Goal: Transaction & Acquisition: Purchase product/service

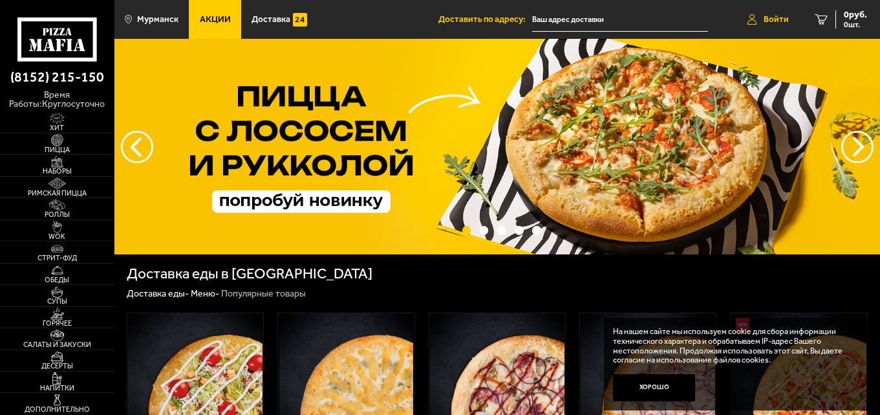
click at [778, 17] on span "Войти" at bounding box center [776, 19] width 25 height 9
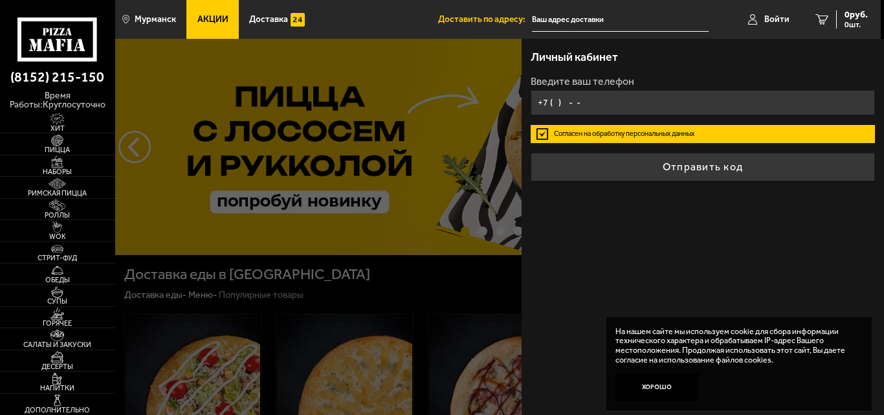
click at [579, 105] on input "+7 ( ) - -" at bounding box center [702, 102] width 344 height 25
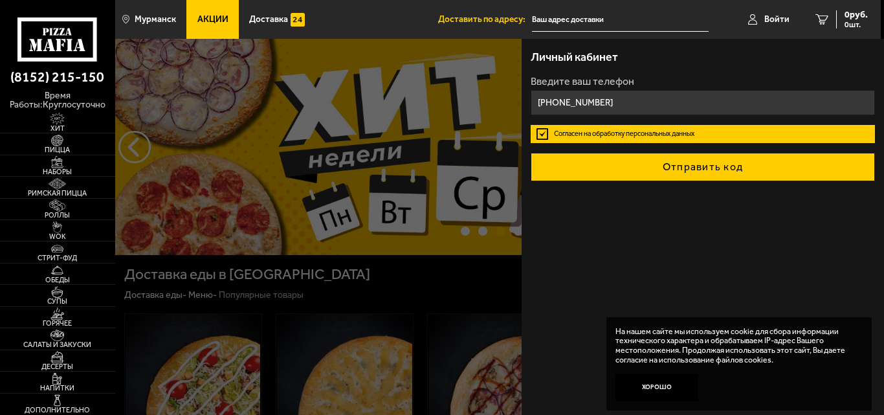
type input "+7 (921) 272-74-73"
click at [689, 163] on button "Отправить код" at bounding box center [702, 167] width 344 height 28
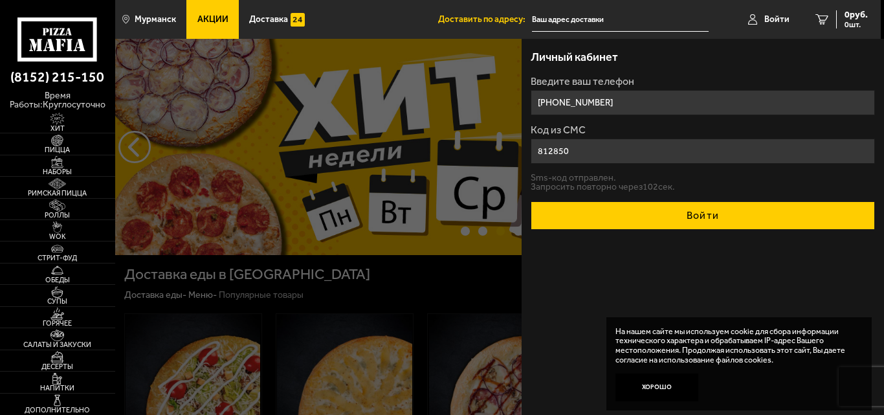
type input "812850"
click at [680, 206] on button "Войти" at bounding box center [702, 215] width 344 height 28
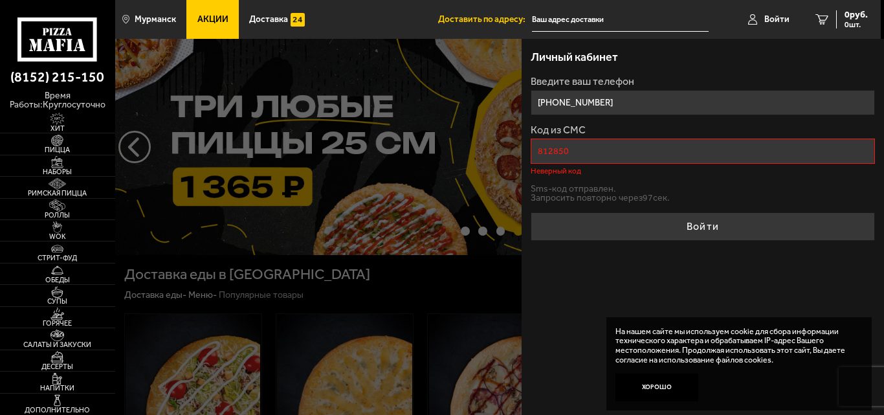
drag, startPoint x: 570, startPoint y: 147, endPoint x: 534, endPoint y: 147, distance: 36.2
click at [534, 147] on input "812850" at bounding box center [702, 150] width 344 height 25
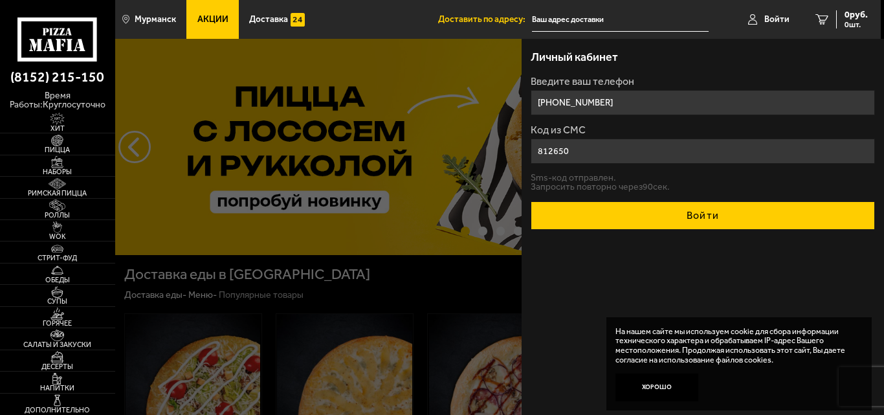
type input "812650"
click at [731, 206] on button "Войти" at bounding box center [702, 215] width 344 height 28
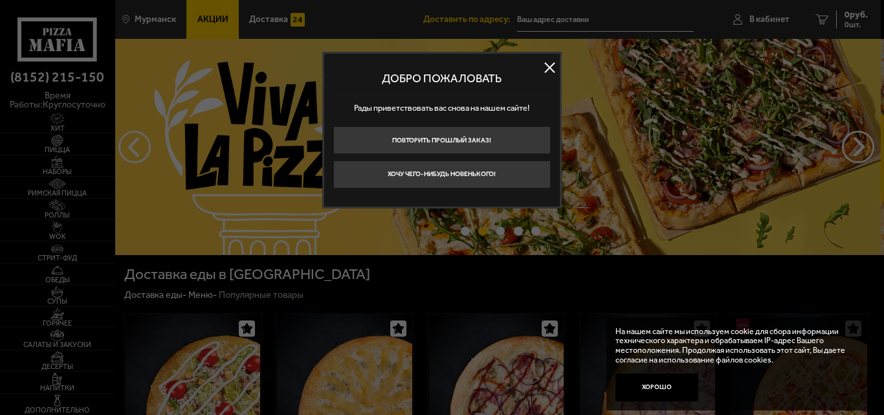
click at [548, 65] on button at bounding box center [549, 67] width 19 height 19
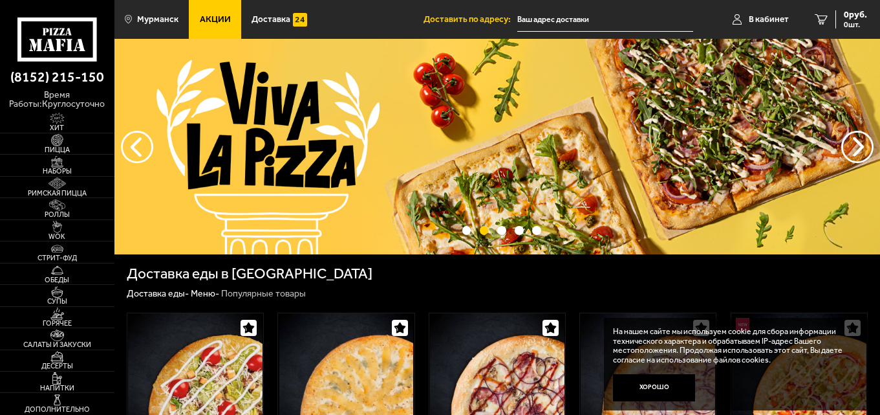
click at [546, 19] on input "text" at bounding box center [605, 20] width 176 height 24
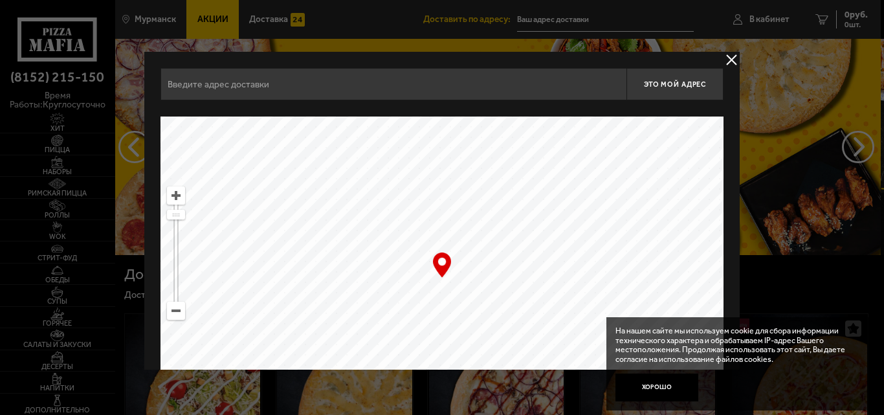
click at [731, 56] on button "delivery type" at bounding box center [731, 60] width 16 height 16
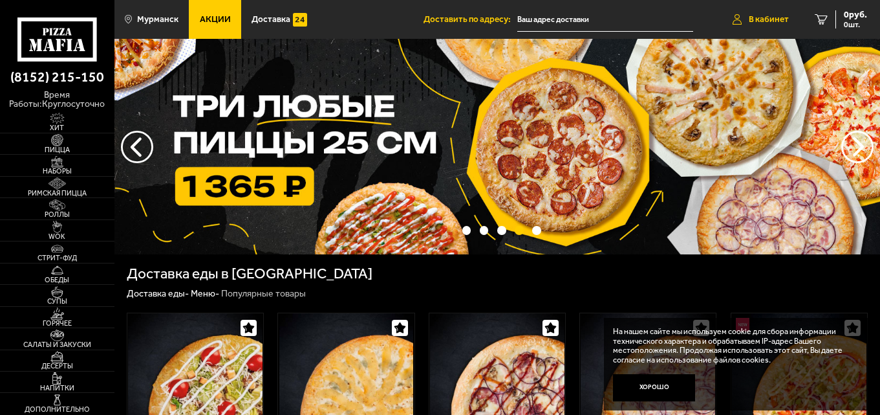
click at [775, 19] on span "В кабинет" at bounding box center [769, 19] width 40 height 9
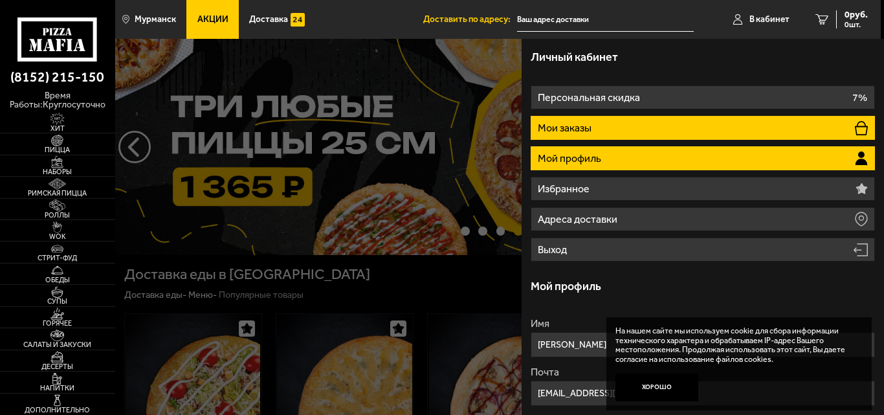
click at [574, 125] on p "Мои заказы" at bounding box center [565, 128] width 56 height 10
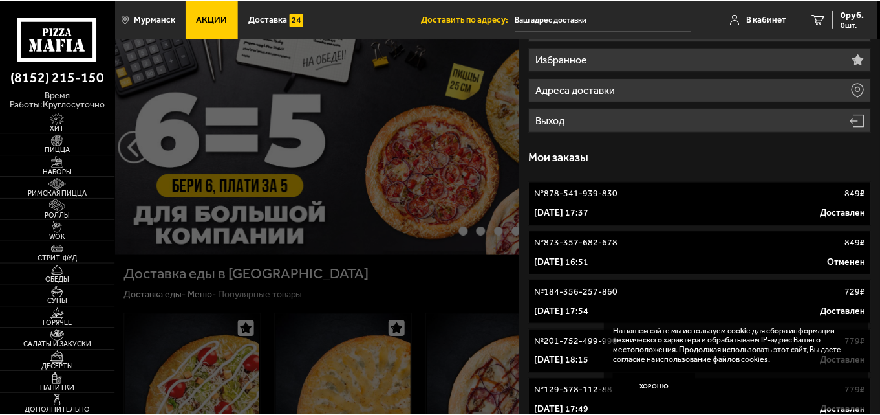
scroll to position [194, 0]
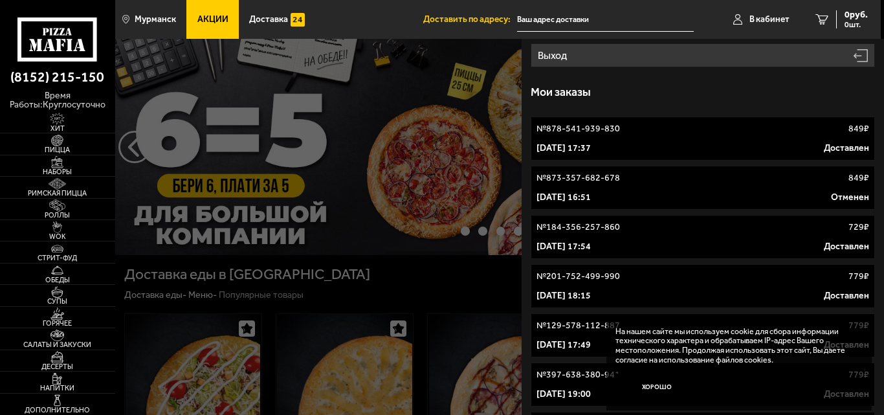
click at [714, 142] on div "11 мая 2024 г. 17:37 Доставлен" at bounding box center [702, 148] width 332 height 13
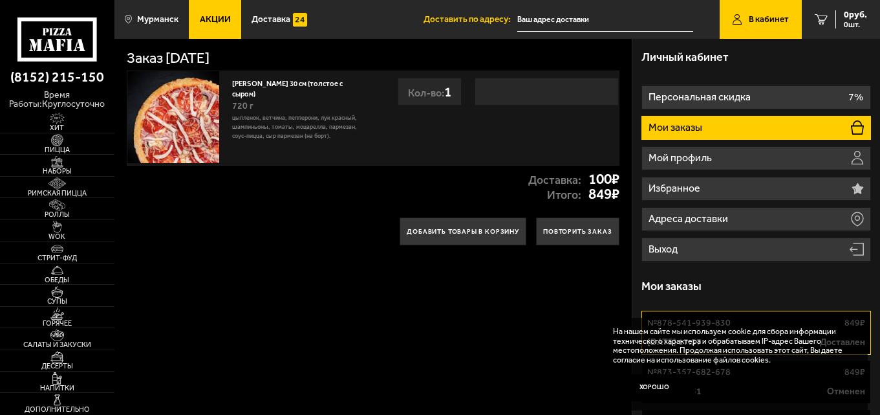
click at [493, 89] on div at bounding box center [547, 92] width 144 height 28
click at [450, 230] on button "Добавить товары в корзину" at bounding box center [463, 231] width 127 height 28
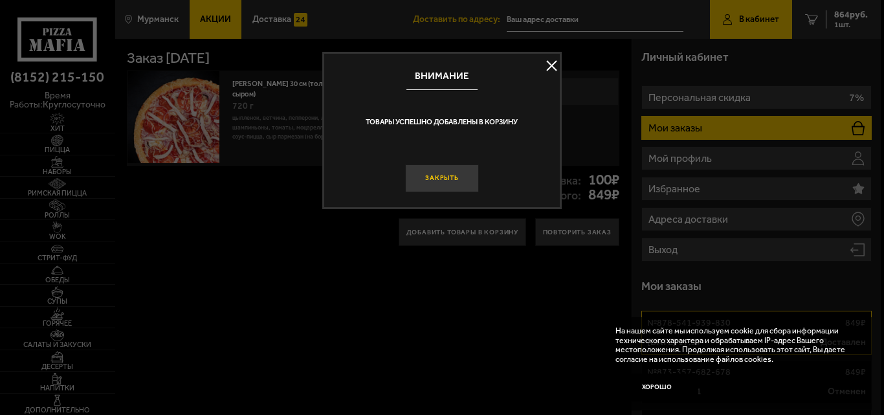
click at [442, 181] on button "Закрыть" at bounding box center [442, 178] width 74 height 28
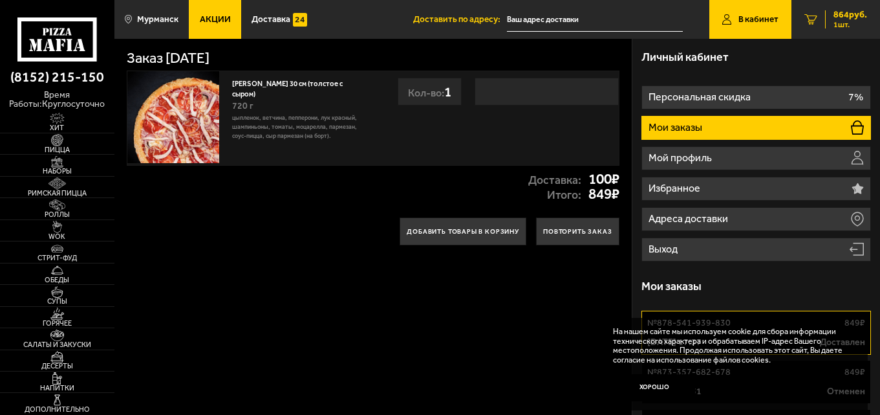
click at [835, 15] on span "864 руб." at bounding box center [851, 14] width 34 height 9
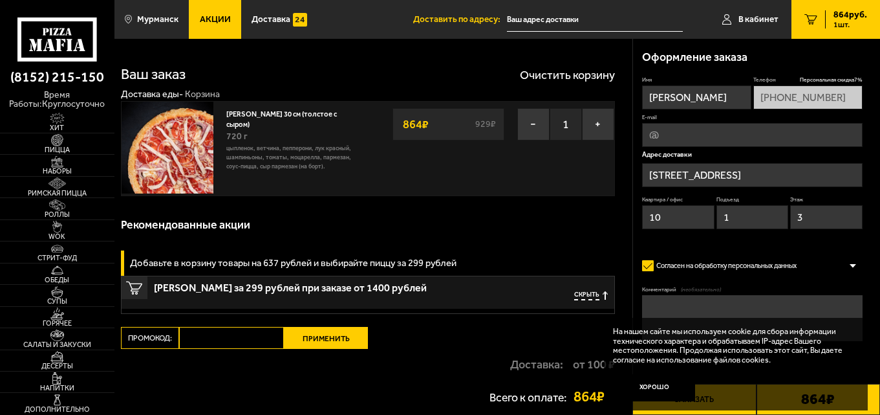
type input "Мурманская область, Полярный, улица Героев-Североморцев, 7"
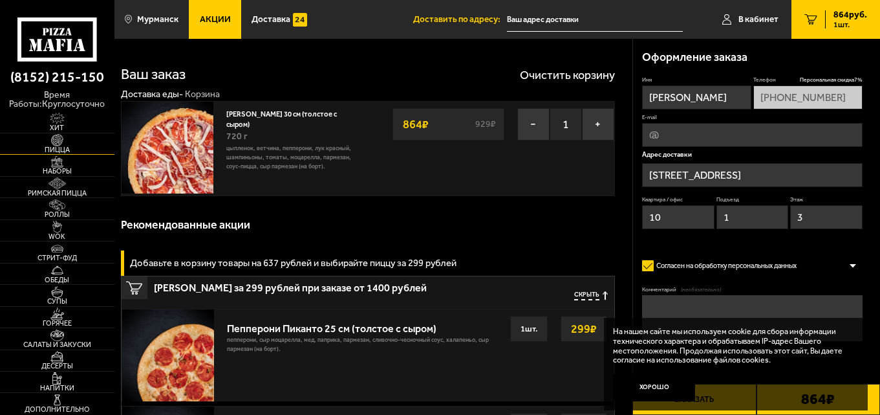
click at [69, 144] on img at bounding box center [56, 140] width 35 height 12
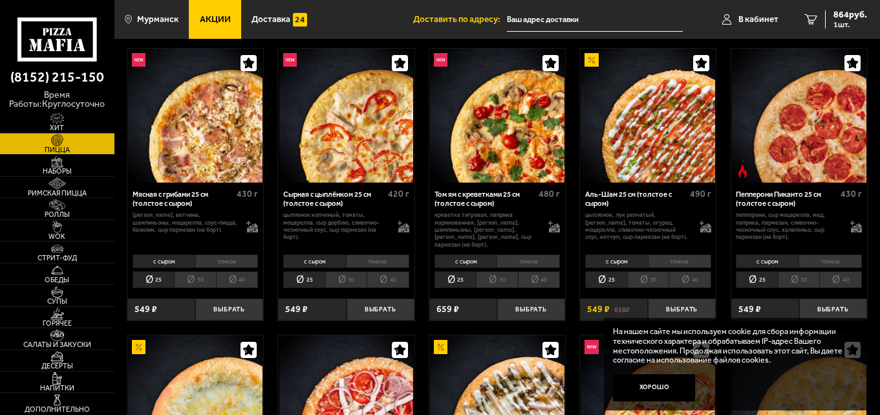
scroll to position [323, 0]
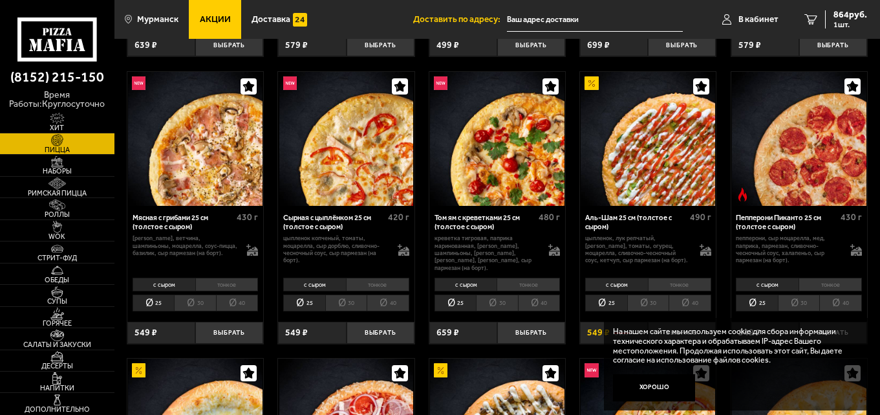
click at [673, 279] on li "тонкое" at bounding box center [679, 284] width 63 height 14
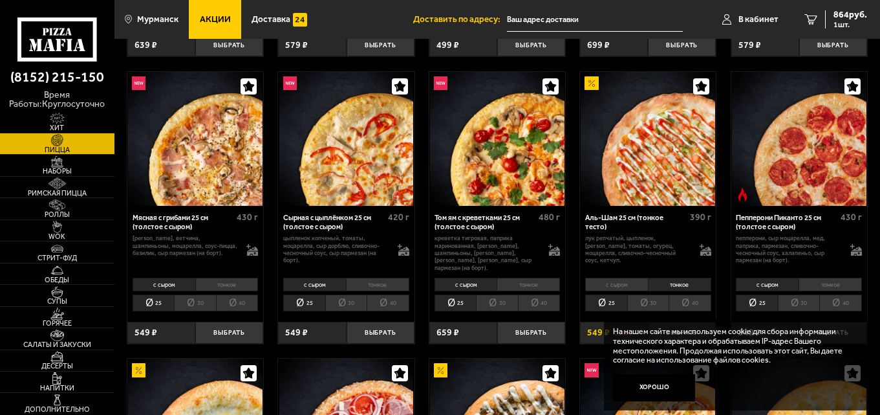
click at [653, 295] on li "30" at bounding box center [648, 302] width 42 height 17
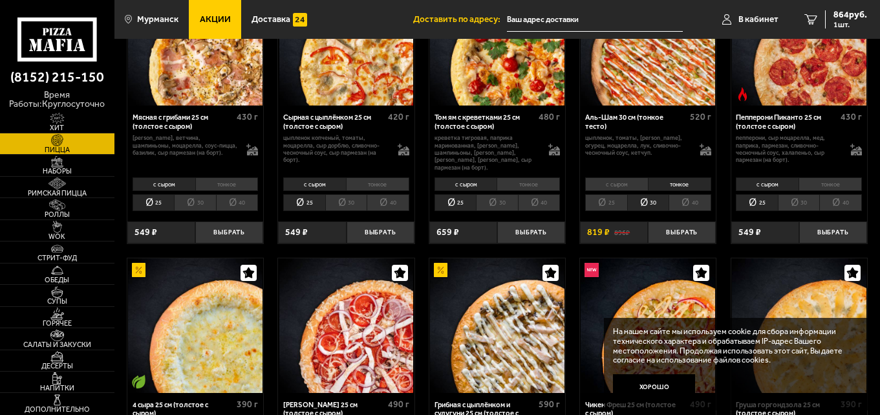
scroll to position [453, 0]
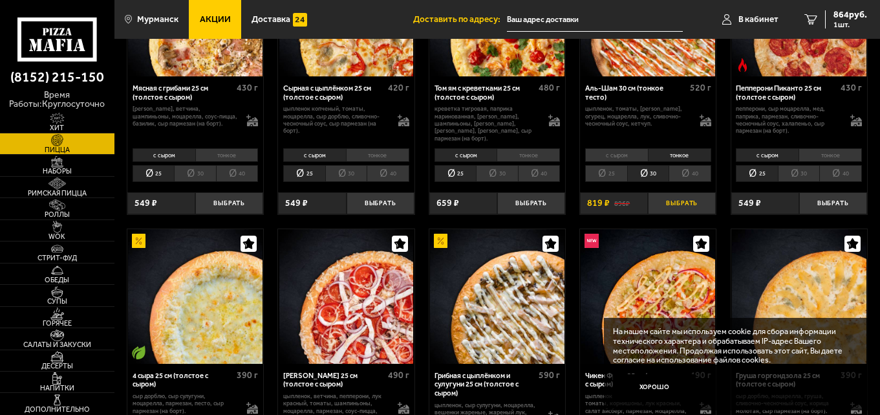
click at [675, 199] on button "Выбрать" at bounding box center [682, 203] width 68 height 23
click at [843, 22] on span "2 шт." at bounding box center [848, 25] width 39 height 8
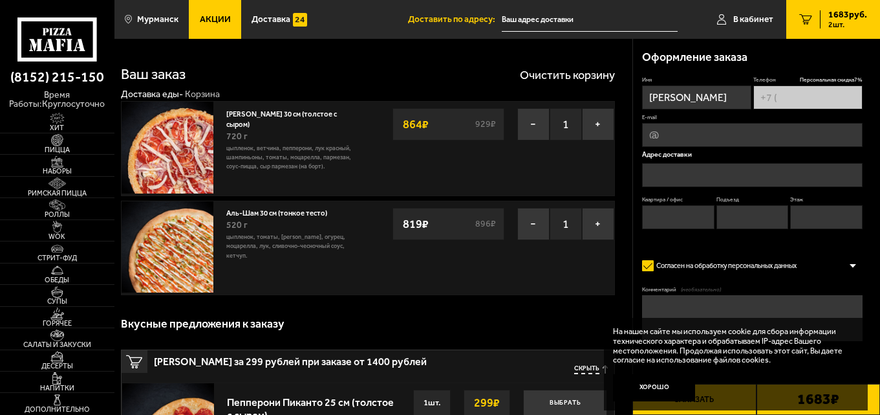
type input "+7 (921) 272-74-73"
type input "[STREET_ADDRESS]"
type input "10"
type input "1"
type input "3"
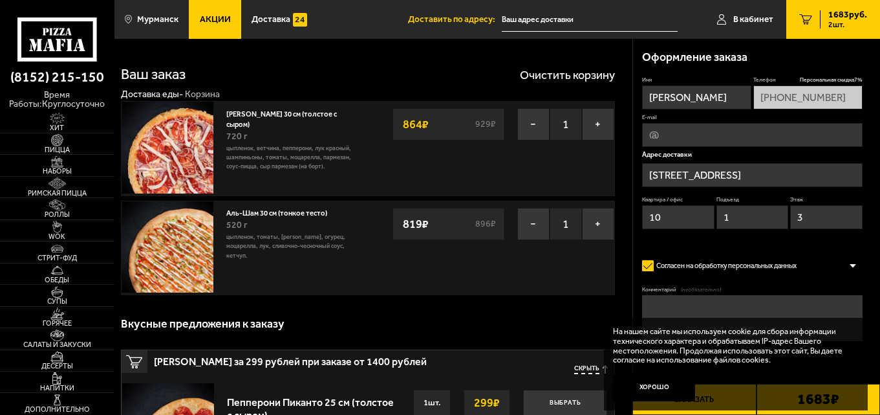
type input "Мурманская область, Полярный, улица Героев-Североморцев, 7"
drag, startPoint x: 843, startPoint y: 23, endPoint x: 361, endPoint y: 285, distance: 548.4
click at [361, 285] on div "Аль-Шам 30 см (тонкое тесто) 520 г цыпленок, томаты, салат айсберг, огурец, моц…" at bounding box center [294, 248] width 148 height 94
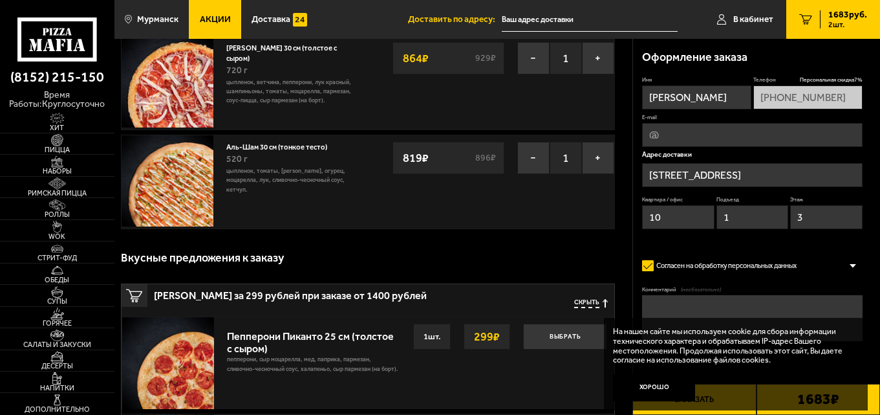
scroll to position [65, 0]
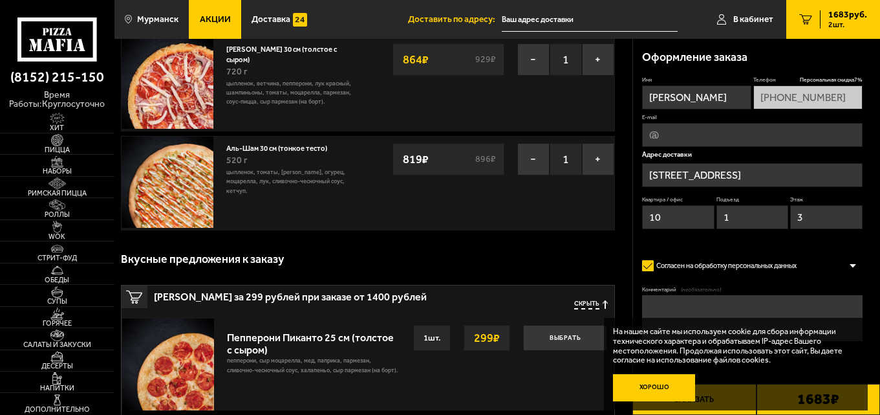
click at [656, 389] on button "Хорошо" at bounding box center [654, 388] width 83 height 28
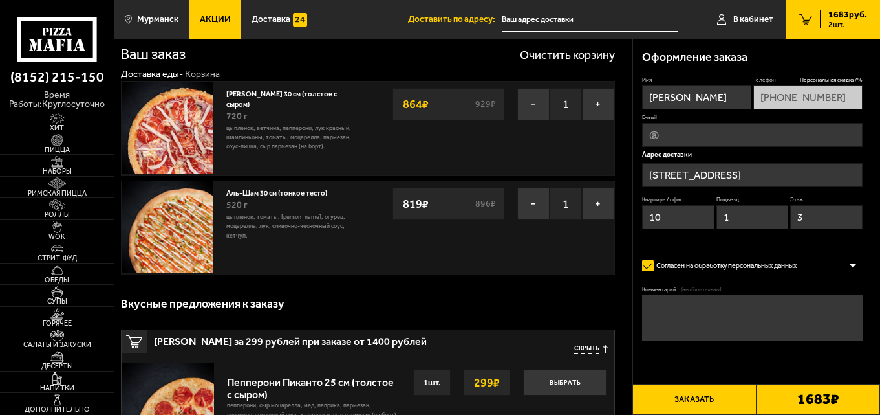
scroll to position [0, 0]
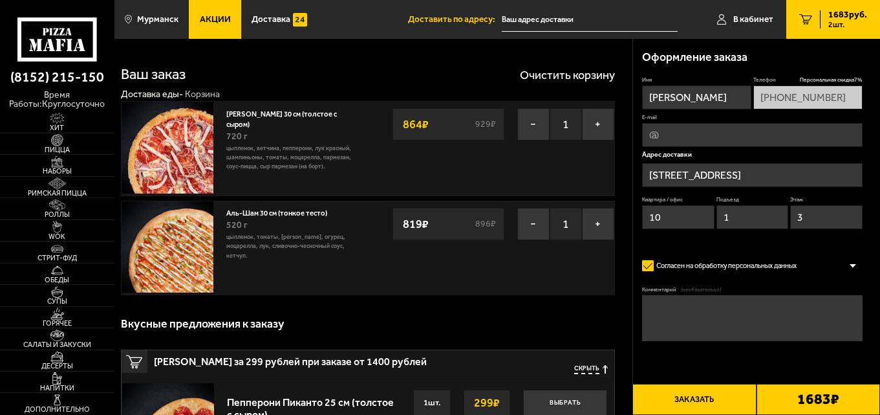
drag, startPoint x: 688, startPoint y: 326, endPoint x: 691, endPoint y: 352, distance: 26.7
click at [688, 327] on textarea "Комментарий (необязательно)" at bounding box center [752, 318] width 220 height 46
type textarea "обе пиццы БЕЗ ЛУКА"
drag, startPoint x: 672, startPoint y: 363, endPoint x: 548, endPoint y: 377, distance: 124.9
drag, startPoint x: 548, startPoint y: 377, endPoint x: 874, endPoint y: 287, distance: 338.1
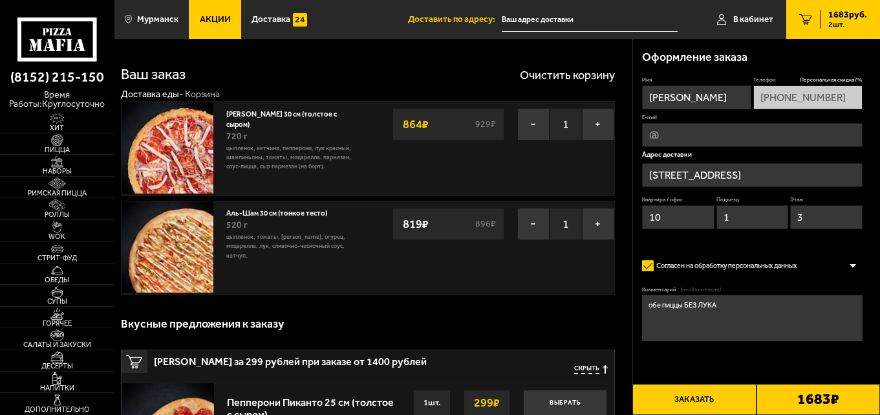
click at [874, 287] on div "Оформление заказа Имя Виктор Телефон Персональная скидка 7 % +7 (921) 272-74-73…" at bounding box center [757, 217] width 248 height 357
click at [662, 136] on input "E-mail" at bounding box center [752, 135] width 220 height 24
type input "[EMAIL_ADDRESS][DOMAIN_NAME]"
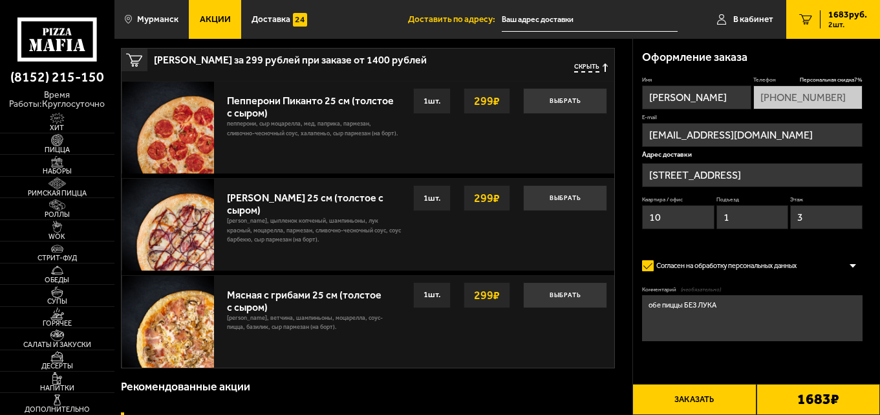
scroll to position [323, 0]
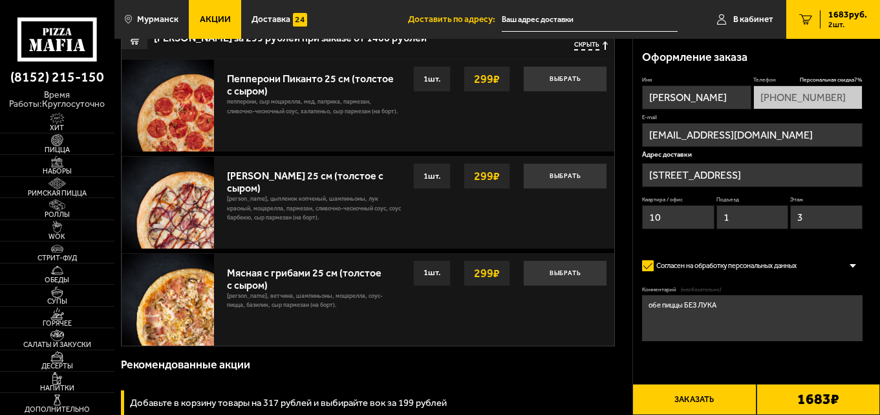
click at [684, 391] on button "Заказать" at bounding box center [695, 399] width 124 height 31
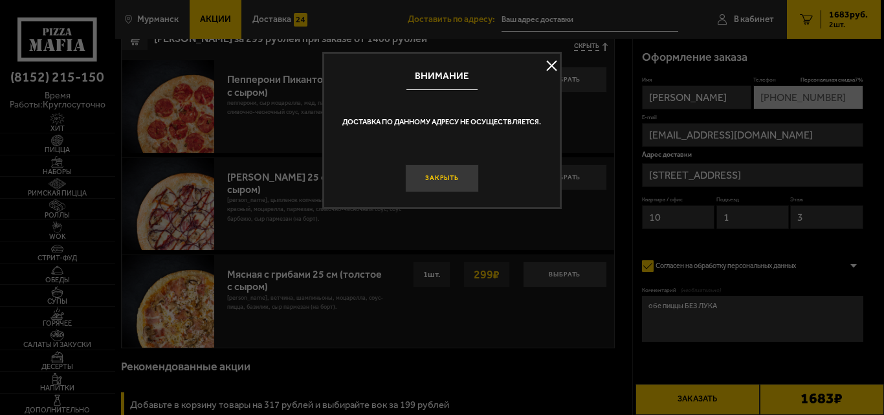
click at [450, 178] on button "Закрыть" at bounding box center [442, 178] width 74 height 28
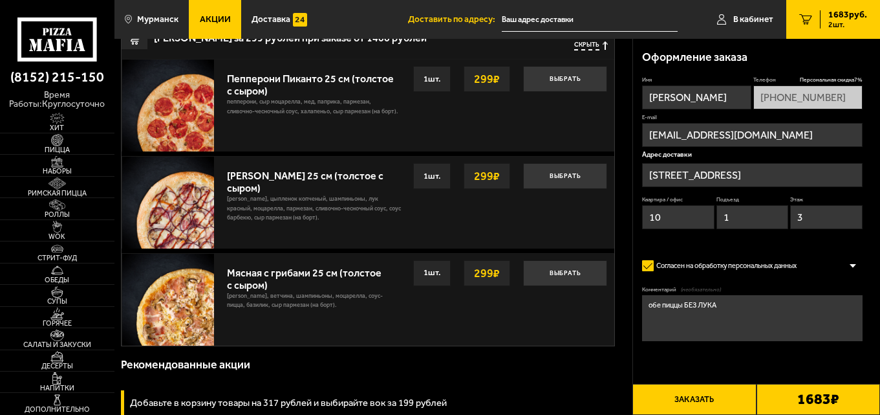
click at [744, 173] on input "Мурманская область, Полярный, улица Героев-Североморцев, 7" at bounding box center [752, 175] width 220 height 24
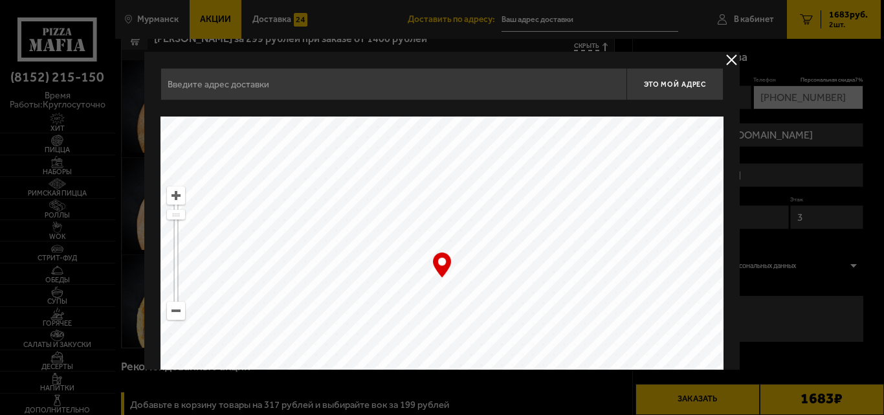
type input "Мурманская область, Полярный, улица Героев-Североморцев, 7"
drag, startPoint x: 726, startPoint y: 60, endPoint x: 730, endPoint y: 65, distance: 6.7
click at [727, 60] on button "delivery type" at bounding box center [731, 60] width 16 height 16
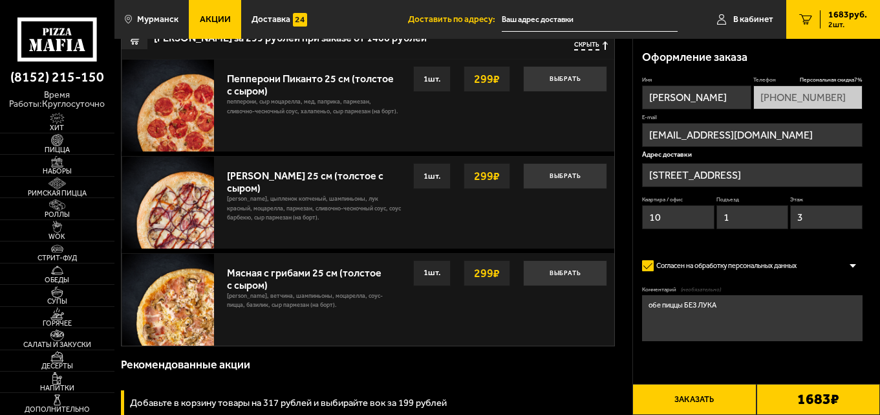
click at [766, 173] on input "Мурманская область, Полярный, улица Героев-Североморцев, 7" at bounding box center [752, 175] width 220 height 24
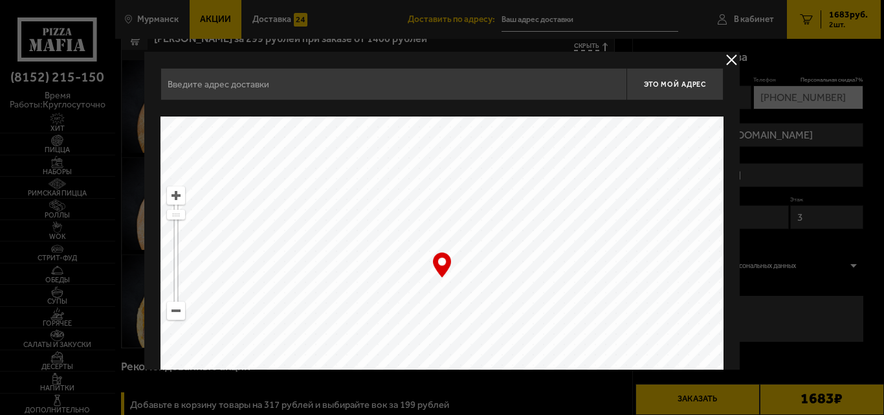
type input "Мурманская область, Полярный, улица Героев-Североморцев, 7"
click at [731, 61] on button "delivery type" at bounding box center [731, 60] width 16 height 16
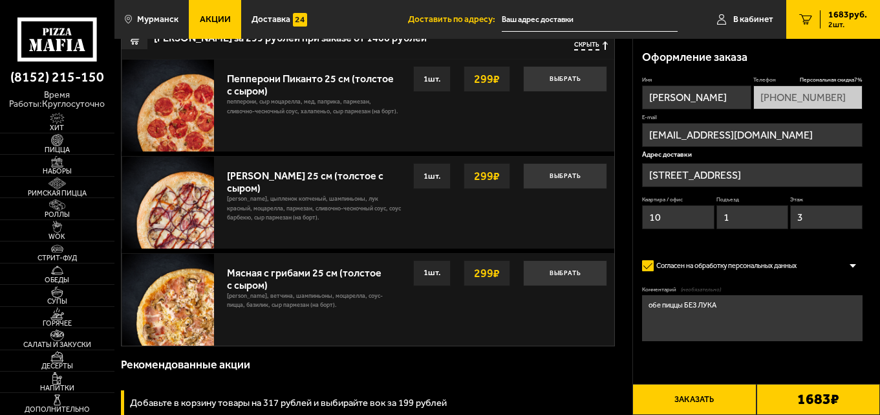
click at [672, 172] on input "Мурманская область, Полярный, улица Героев-Североморцев, 7" at bounding box center [752, 175] width 220 height 24
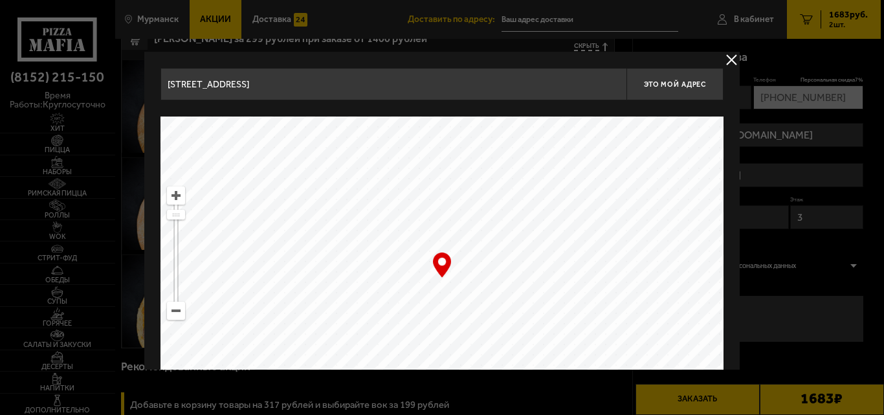
click at [376, 102] on div "Найдите адрес перетащив карту" at bounding box center [441, 108] width 563 height 16
click at [325, 84] on input "Мурманская область, Полярный, улица Героев-Североморцев, 7" at bounding box center [393, 84] width 466 height 32
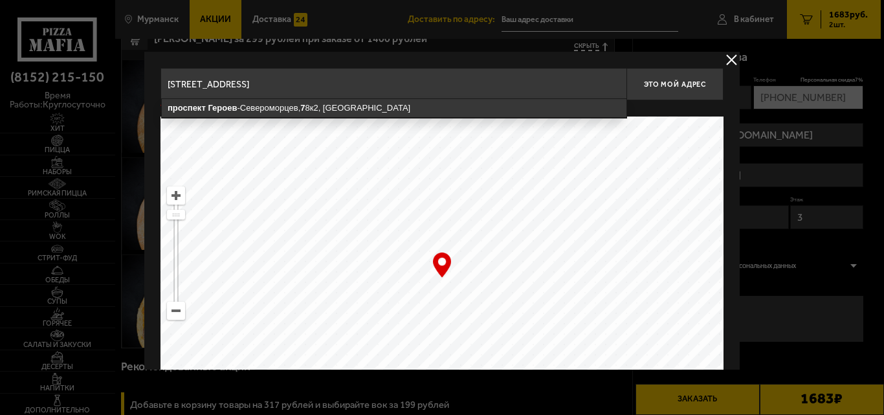
click at [459, 88] on input "Мурманская область, Мурманск, проспект Героев-Североморцев, 7" at bounding box center [393, 84] width 466 height 32
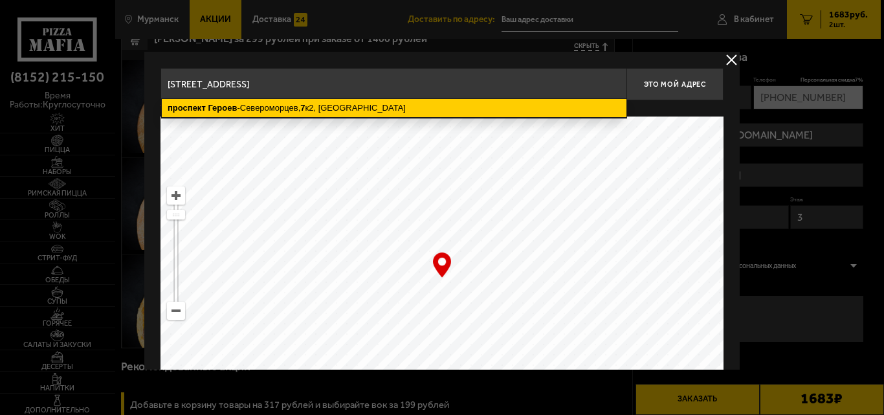
click at [224, 114] on ymaps "проспект Героев -Североморцев, 7 к2, Мурманск" at bounding box center [394, 108] width 464 height 18
type input "Мурманск, проспект Героев-Североморцев, 7к2"
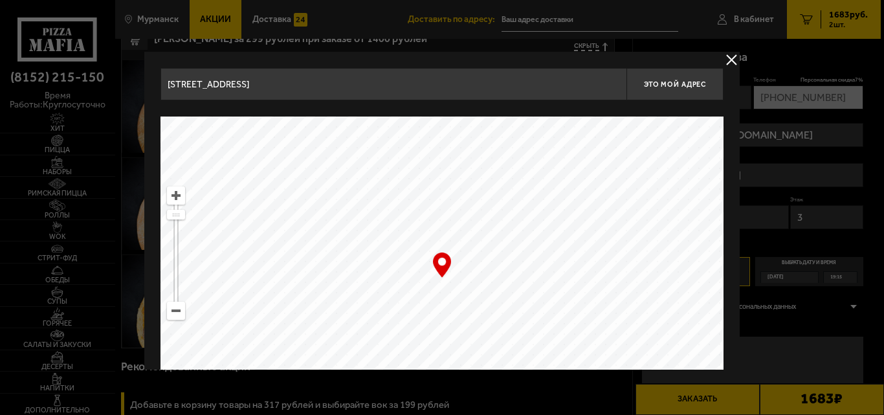
click at [730, 60] on button "delivery type" at bounding box center [731, 60] width 16 height 16
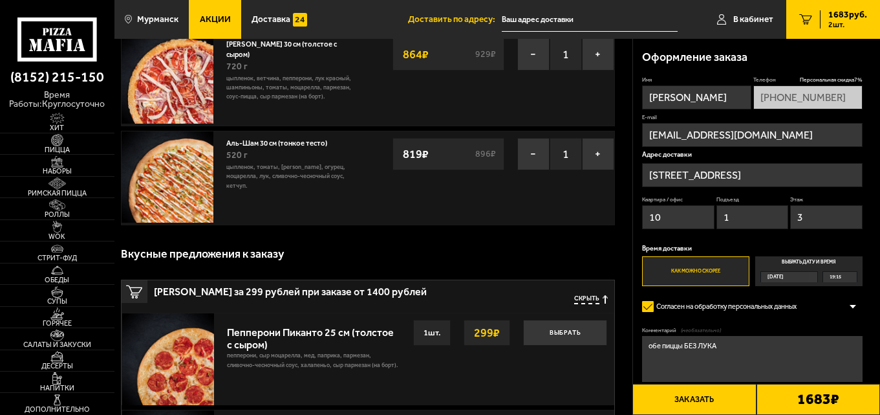
scroll to position [0, 0]
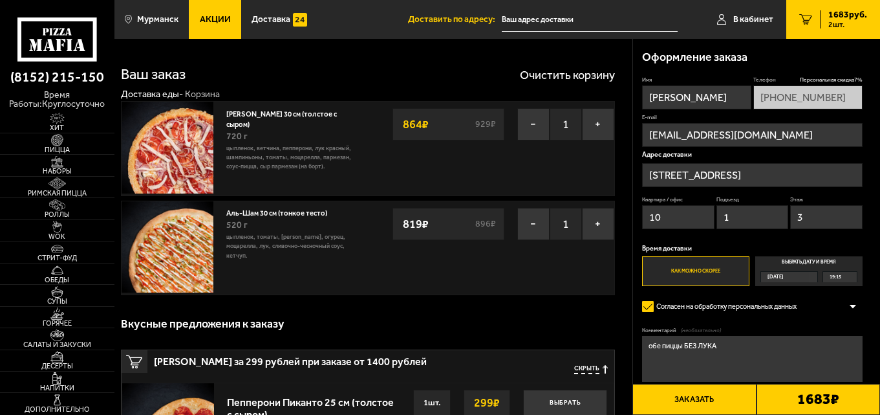
click at [512, 19] on input "text" at bounding box center [590, 20] width 176 height 24
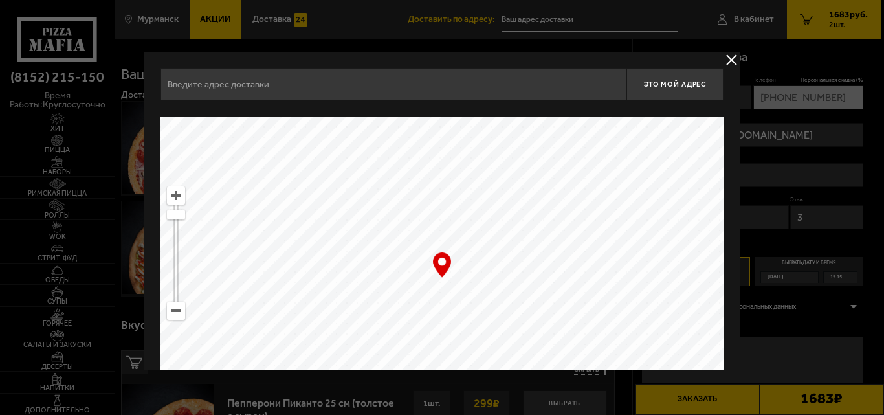
drag, startPoint x: 316, startPoint y: 299, endPoint x: 307, endPoint y: 212, distance: 87.7
click at [307, 213] on ymaps at bounding box center [441, 277] width 563 height 323
type input "улица Карла Либкнехта, 18А"
drag, startPoint x: 352, startPoint y: 299, endPoint x: 250, endPoint y: 440, distance: 173.8
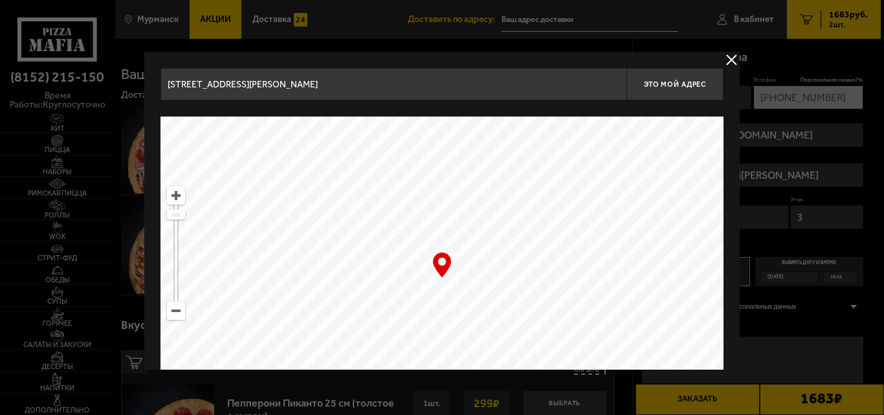
drag, startPoint x: 469, startPoint y: 207, endPoint x: 473, endPoint y: 437, distance: 230.3
drag, startPoint x: 422, startPoint y: 196, endPoint x: 442, endPoint y: 318, distance: 123.2
click at [442, 318] on ymaps at bounding box center [441, 277] width 563 height 323
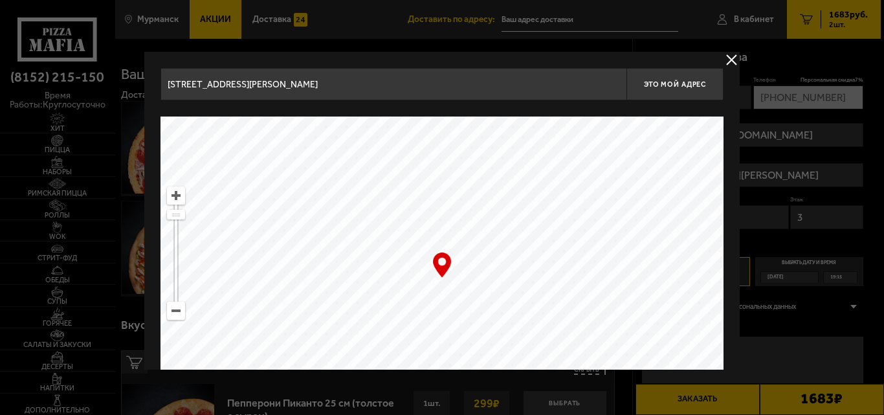
drag, startPoint x: 413, startPoint y: 201, endPoint x: 398, endPoint y: 331, distance: 130.9
click at [398, 331] on ymaps at bounding box center [441, 277] width 563 height 323
type input "Верхне-Ростинское шоссе, 1"
drag, startPoint x: 404, startPoint y: 251, endPoint x: 409, endPoint y: 318, distance: 67.5
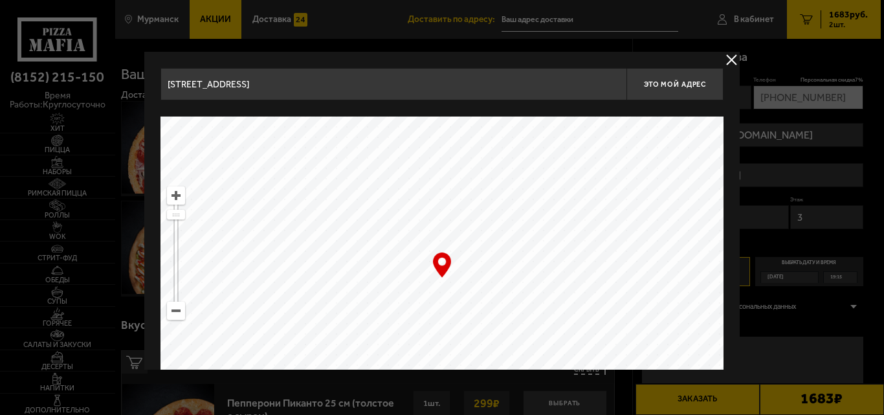
click at [409, 318] on ymaps at bounding box center [441, 277] width 563 height 323
click at [460, 204] on ymaps at bounding box center [441, 277] width 563 height 323
drag, startPoint x: 437, startPoint y: 262, endPoint x: 459, endPoint y: 195, distance: 70.6
click at [459, 195] on div "… © Яндекс Условия использования Открыть в Яндекс.Картах Создать свою карту" at bounding box center [441, 277] width 563 height 323
drag, startPoint x: 514, startPoint y: 256, endPoint x: 498, endPoint y: 327, distance: 72.2
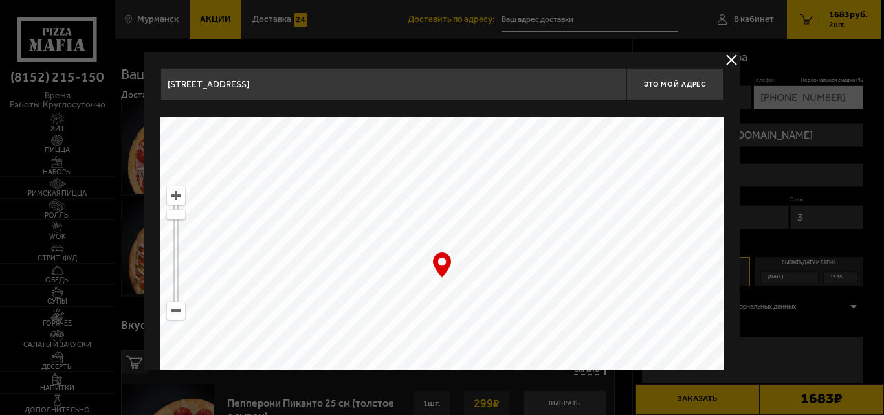
click at [498, 327] on ymaps at bounding box center [441, 277] width 563 height 323
type input "проспект Героев-Североморцев, 7к2"
click at [660, 86] on span "Это мой адрес" at bounding box center [675, 84] width 62 height 8
type input "проспект Героев-Североморцев, 7к2"
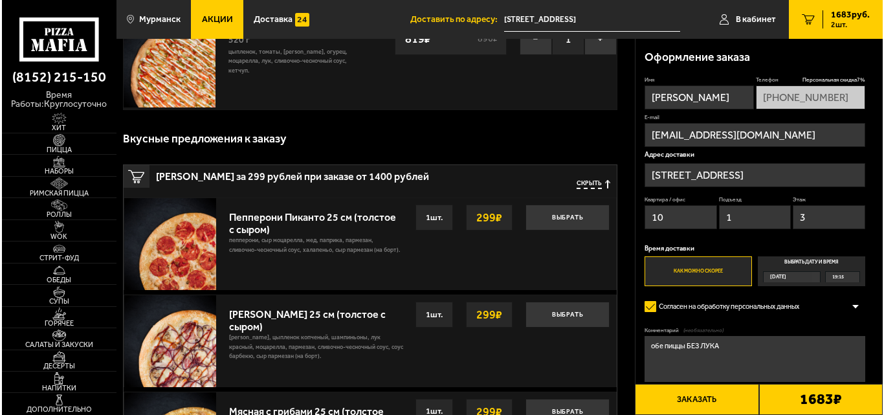
scroll to position [194, 0]
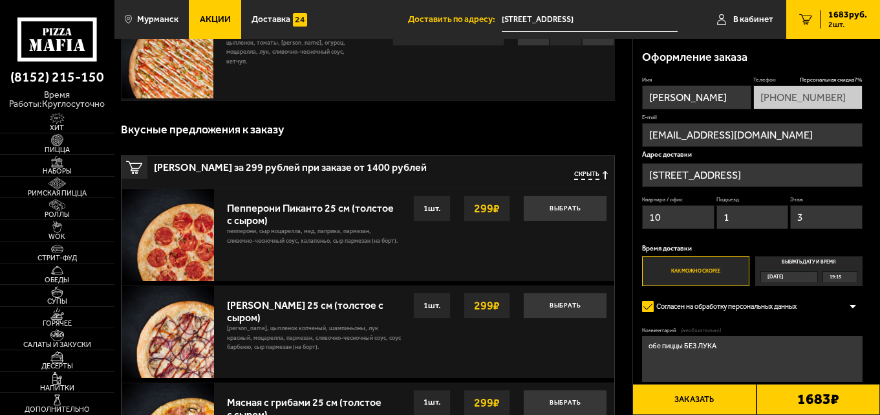
click at [697, 399] on button "Заказать" at bounding box center [695, 399] width 124 height 31
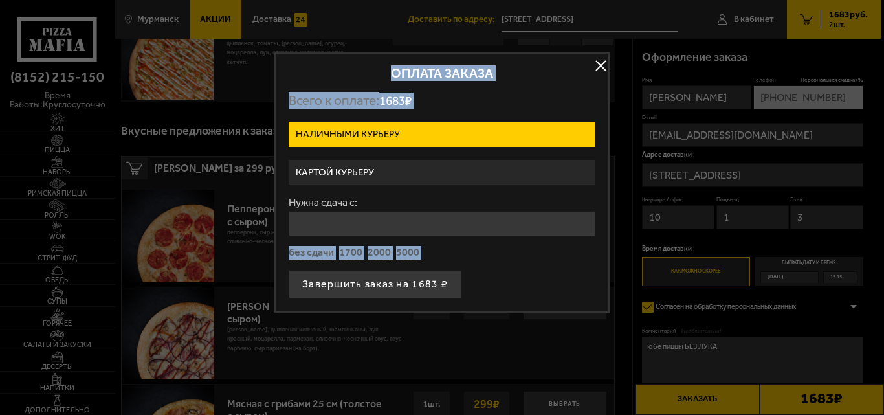
click at [385, 164] on label "Картой курьеру" at bounding box center [441, 172] width 307 height 25
click at [0, 0] on input "Картой курьеру" at bounding box center [0, 0] width 0 height 0
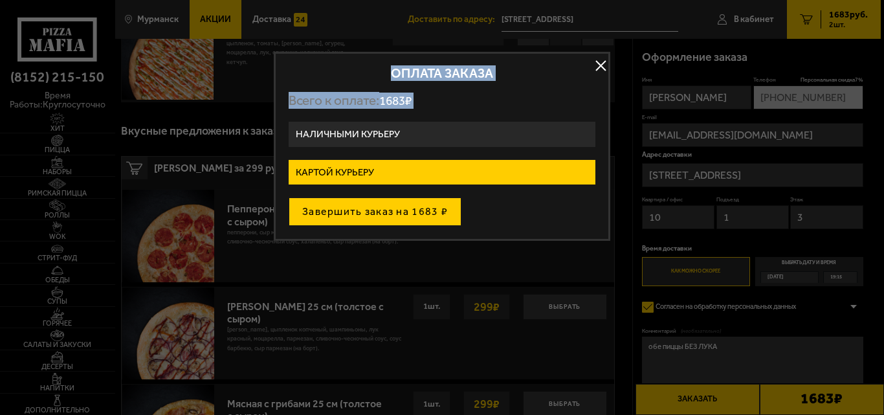
click at [350, 218] on button "Завершить заказ на 1683 ₽" at bounding box center [374, 211] width 173 height 28
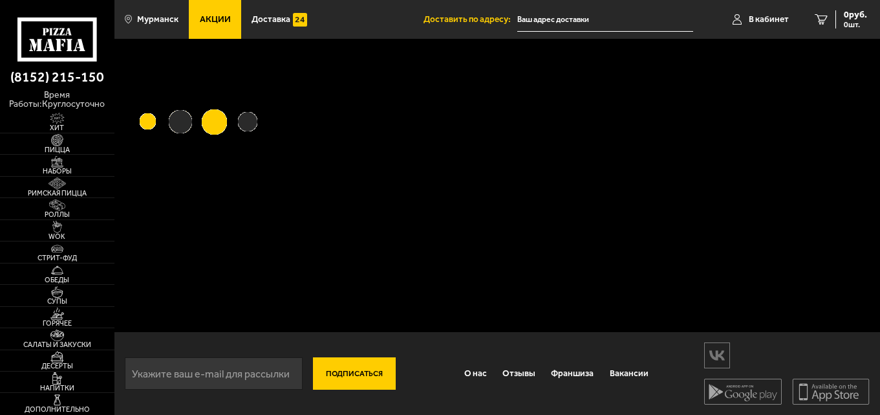
type input "[STREET_ADDRESS]"
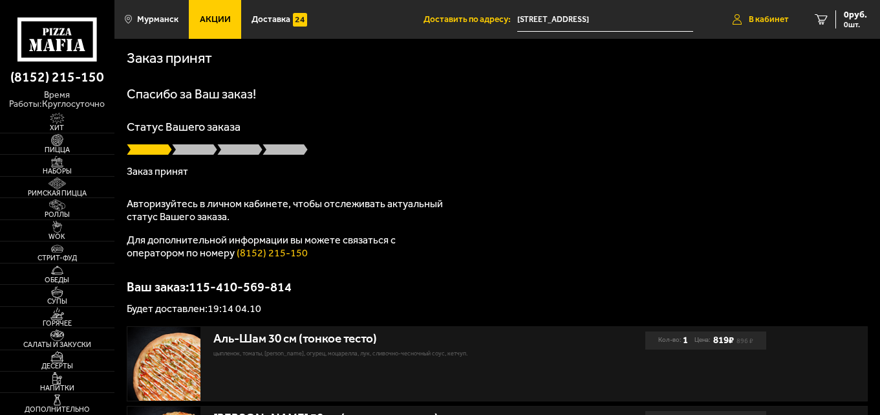
click at [754, 15] on span "В кабинет" at bounding box center [769, 19] width 40 height 9
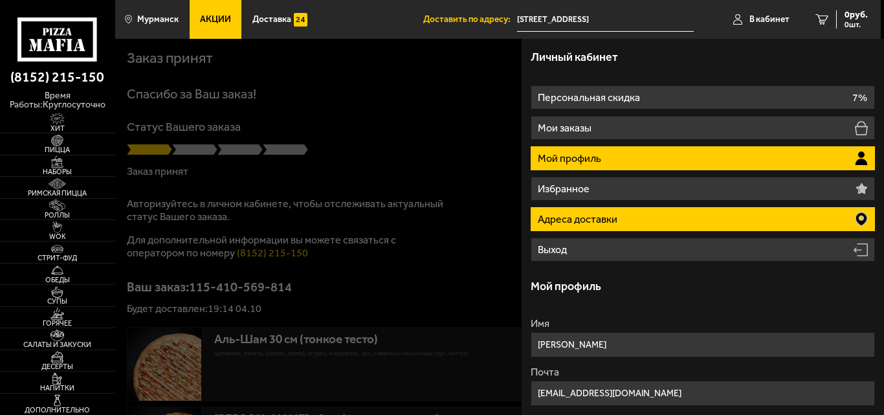
click at [625, 218] on li "Адреса доставки" at bounding box center [702, 219] width 344 height 24
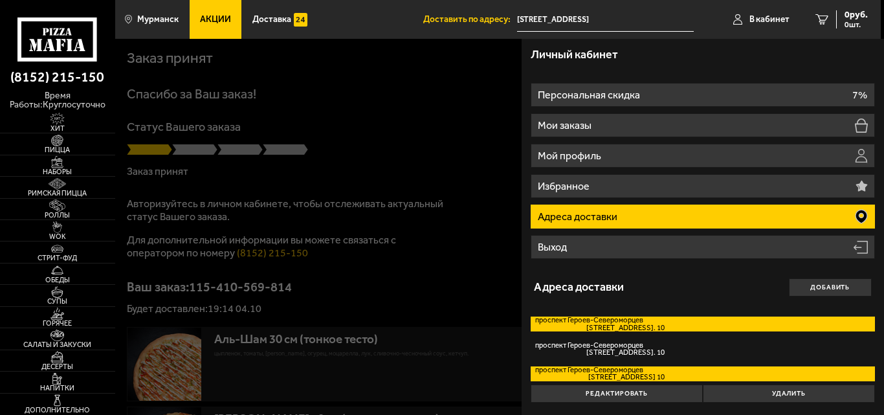
scroll to position [3, 0]
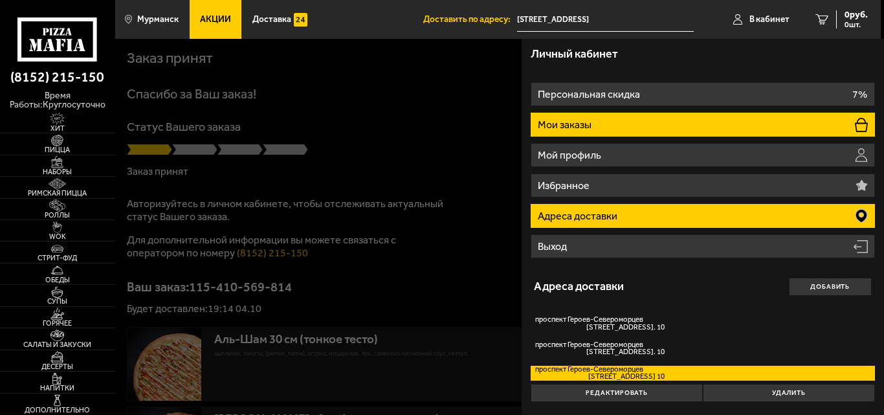
click at [572, 127] on p "Мои заказы" at bounding box center [565, 125] width 56 height 10
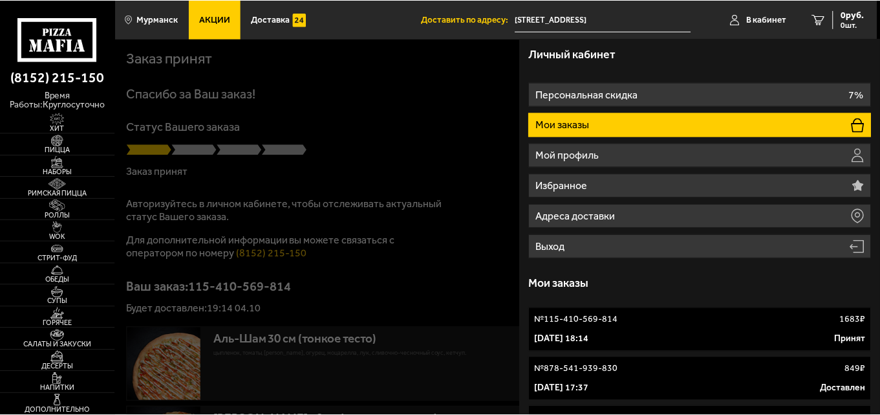
scroll to position [0, 0]
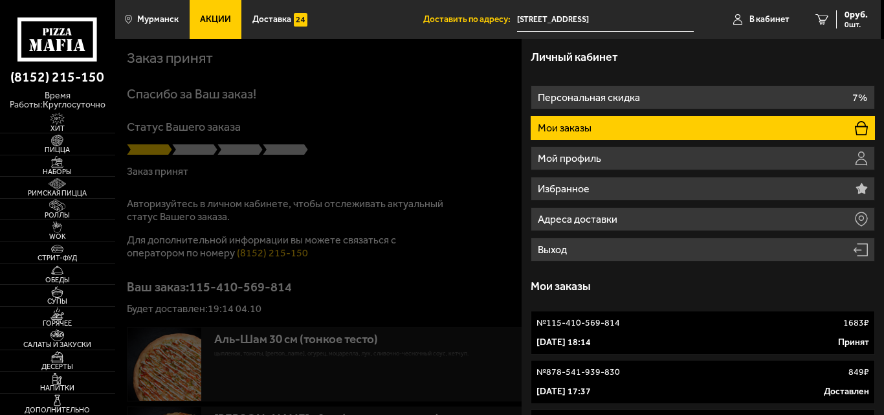
click at [587, 321] on p "№ 115-410-569-814" at bounding box center [577, 322] width 83 height 13
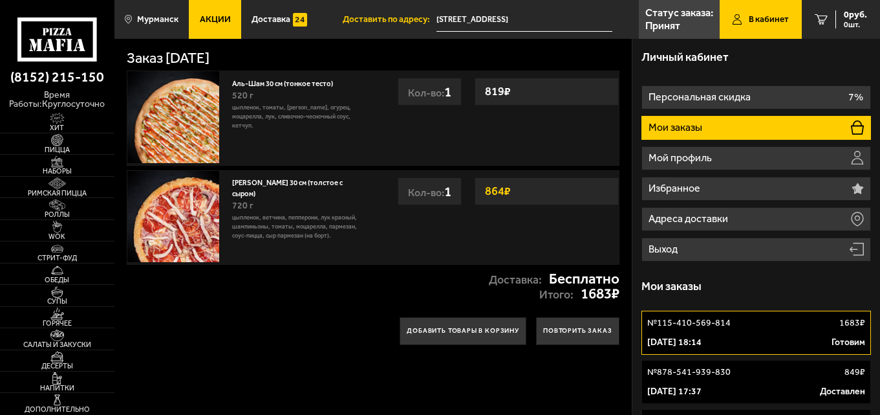
click at [759, 336] on div "4 октября 2025 г. 18:14 Готовим" at bounding box center [755, 342] width 217 height 13
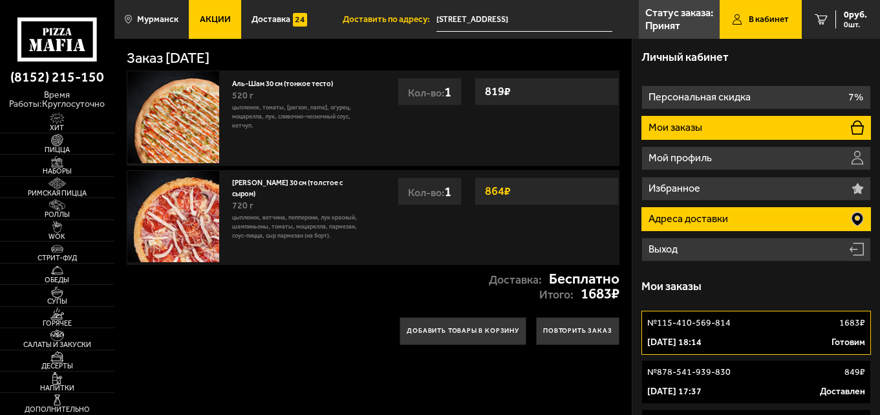
click at [659, 213] on p "Адреса доставки" at bounding box center [690, 218] width 82 height 10
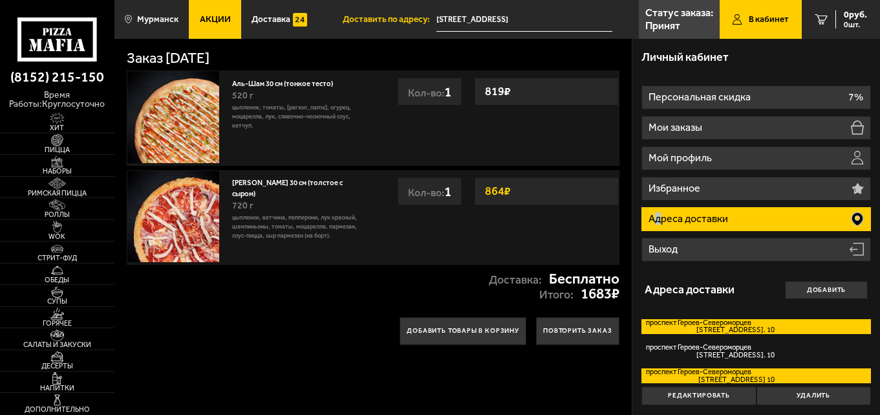
click at [686, 323] on label "проспект Героев-Североморцев проспект Героев-Североморцев, дом 7к2 кв. 10" at bounding box center [756, 326] width 229 height 15
click at [0, 0] on input "проспект Героев-Североморцев проспект Героев-Североморцев, дом 7к2 кв. 10" at bounding box center [0, 0] width 0 height 0
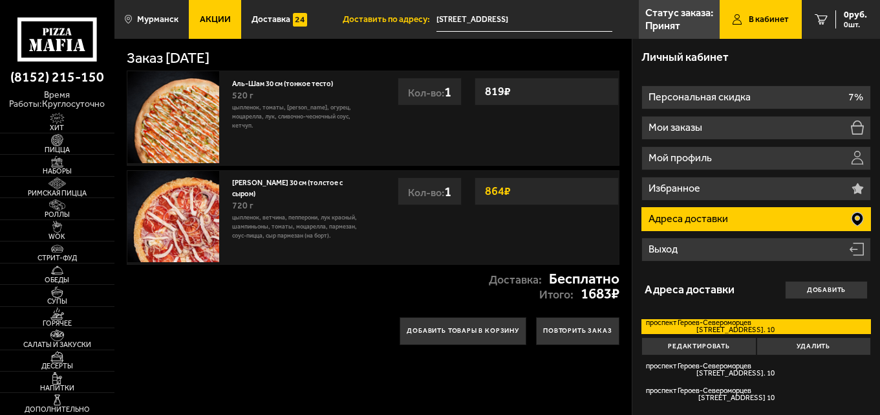
click at [340, 330] on div "Добавить товары в корзину Повторить заказ" at bounding box center [372, 331] width 517 height 46
click at [827, 347] on button "Удалить" at bounding box center [814, 346] width 114 height 18
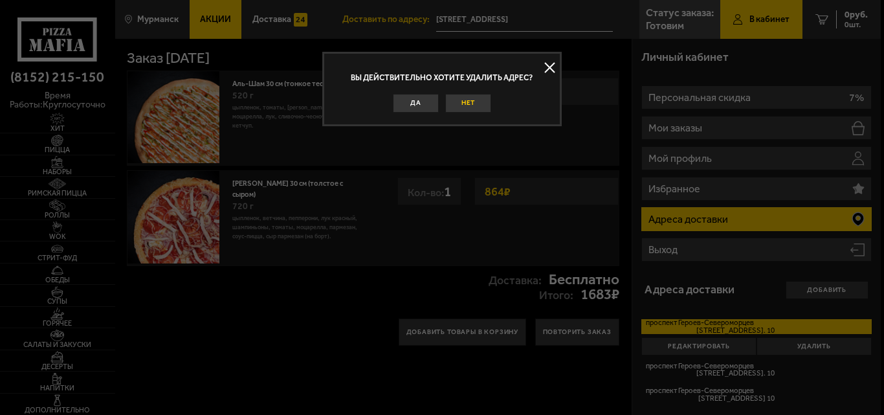
click at [459, 105] on button "Нет" at bounding box center [468, 103] width 46 height 18
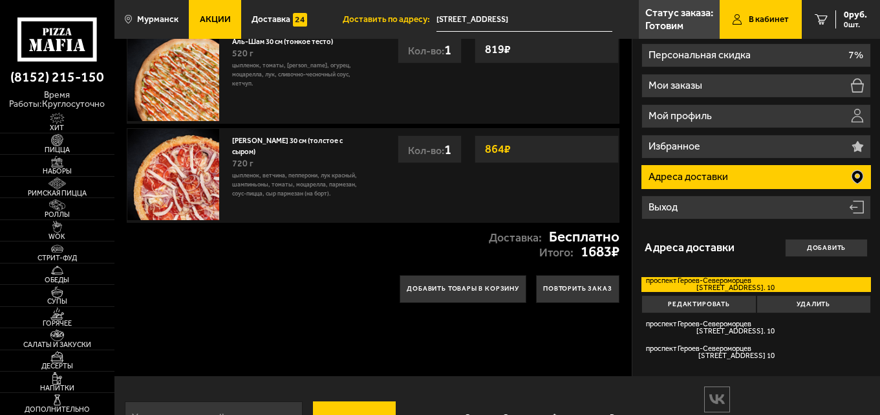
scroll to position [87, 0]
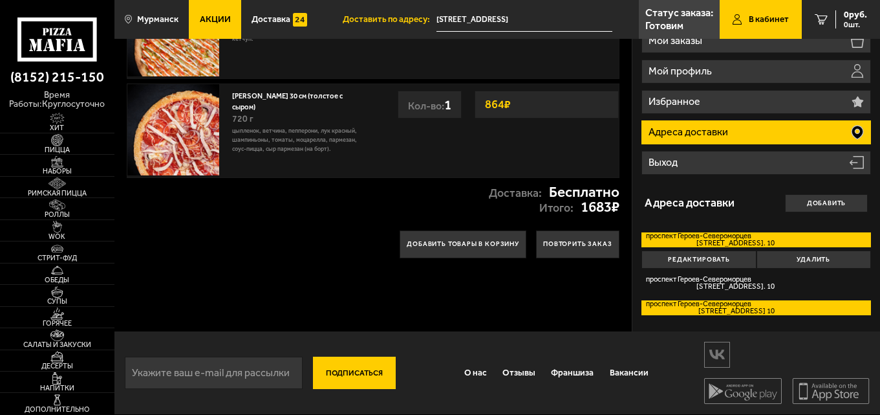
click at [708, 313] on span "[STREET_ADDRESS] 10" at bounding box center [710, 310] width 128 height 7
click at [0, 0] on input "проспект Героев-Cевероморцев улица Героев Североморцев, дом 7 кв. 10" at bounding box center [0, 0] width 0 height 0
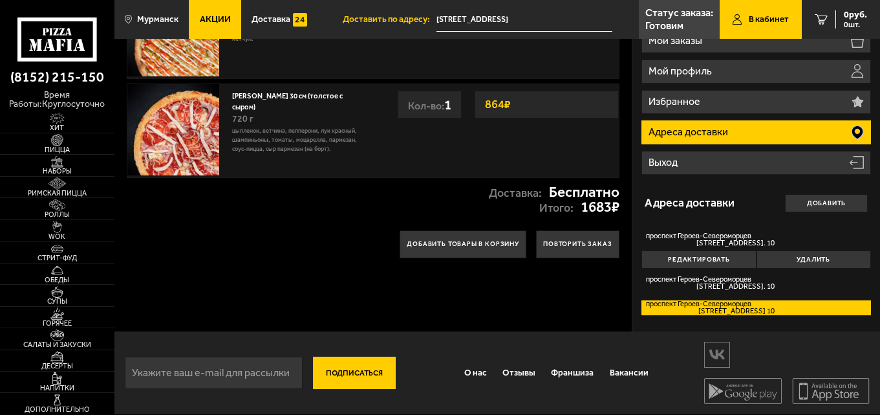
type input "[STREET_ADDRESS]"
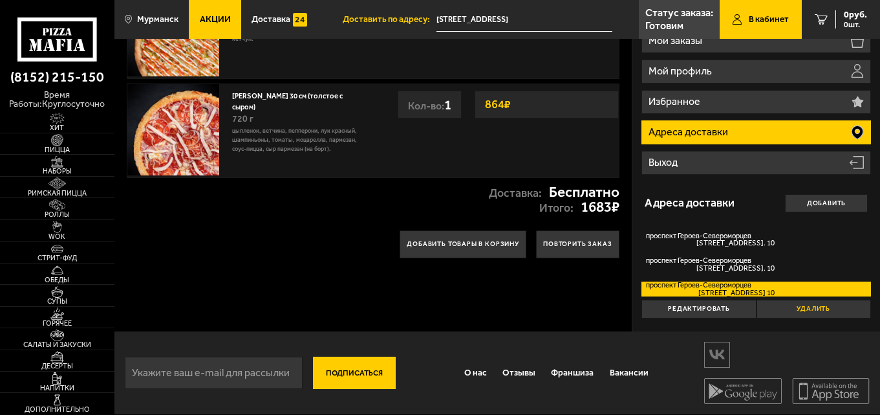
click at [829, 308] on button "Удалить" at bounding box center [814, 308] width 114 height 18
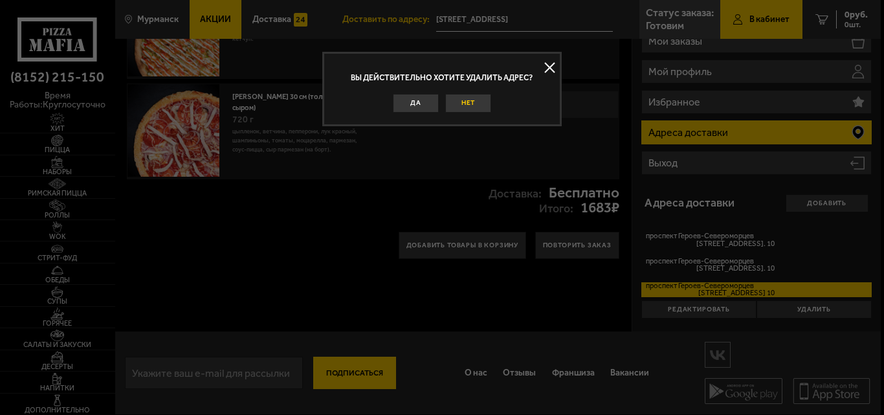
click at [477, 105] on button "Нет" at bounding box center [468, 103] width 46 height 18
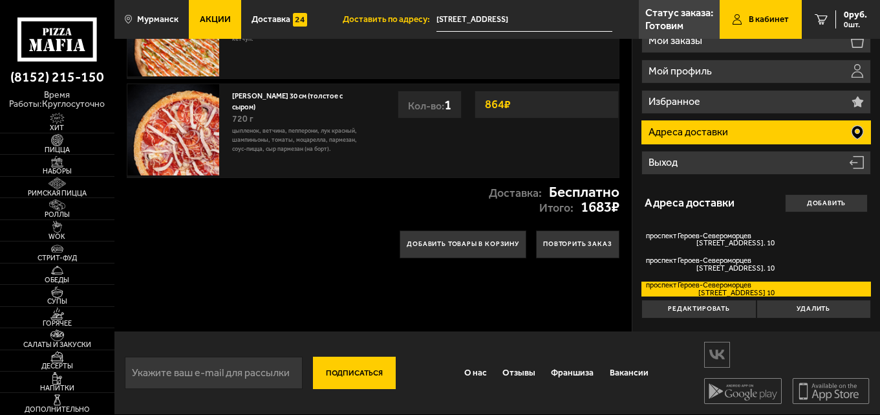
scroll to position [0, 0]
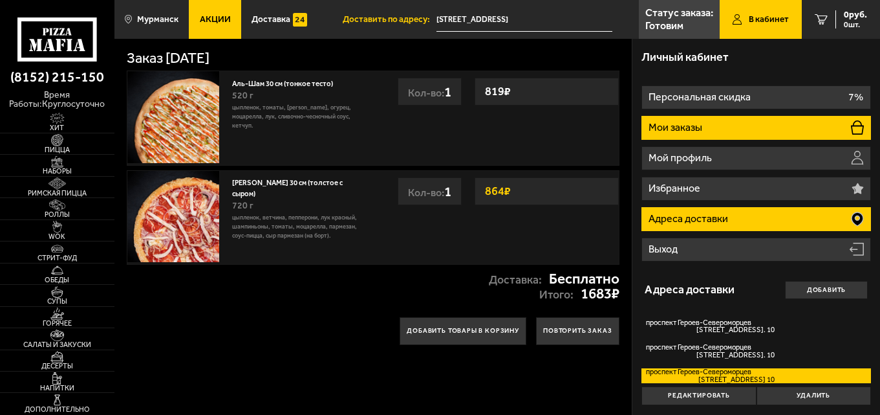
click at [665, 128] on p "Мои заказы" at bounding box center [677, 127] width 56 height 10
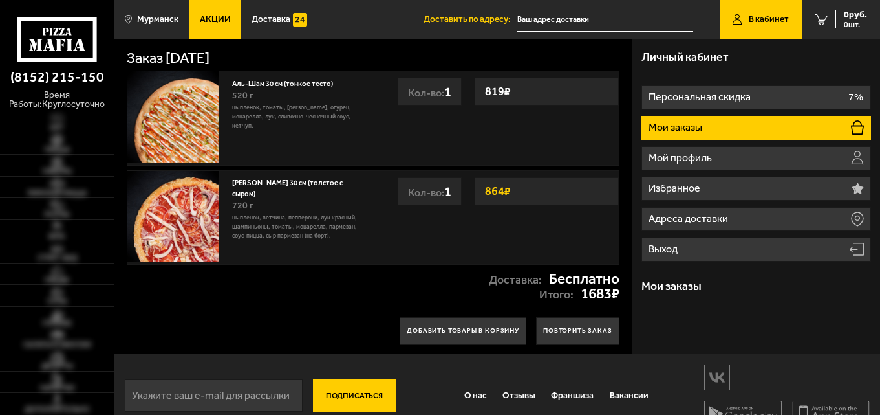
type input "[STREET_ADDRESS]"
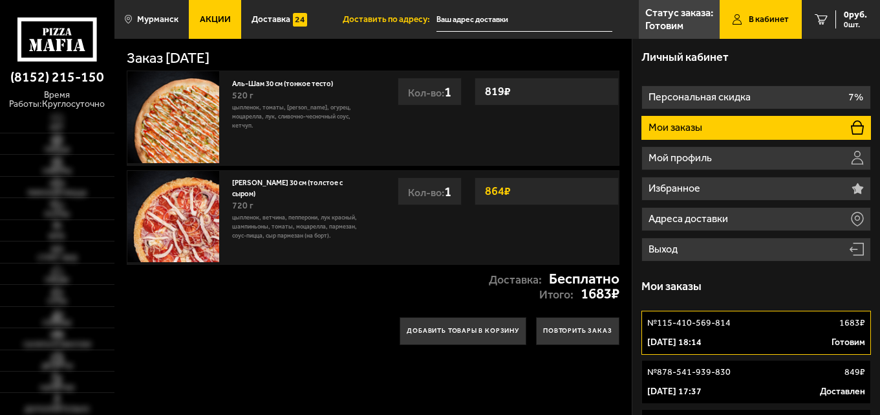
type input "[STREET_ADDRESS]"
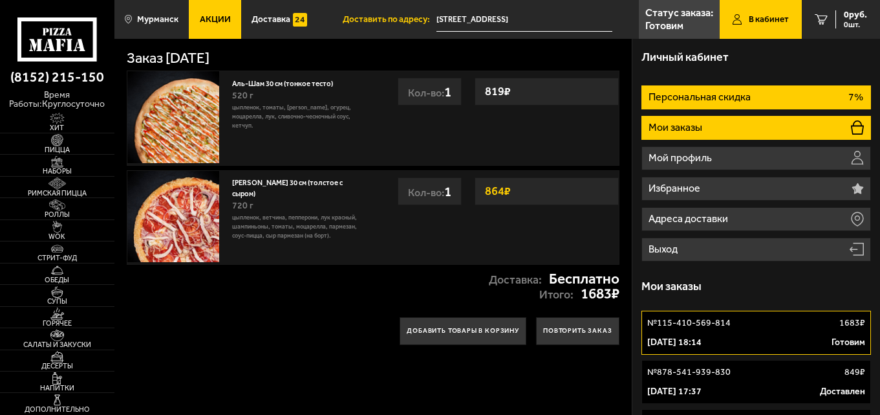
click at [784, 97] on li "Персональная скидка 7%" at bounding box center [756, 97] width 229 height 24
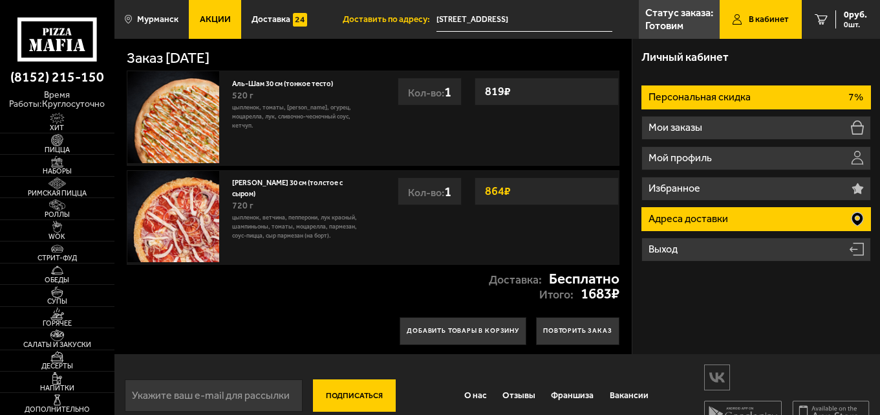
click at [798, 213] on li "Адреса доставки" at bounding box center [756, 219] width 229 height 24
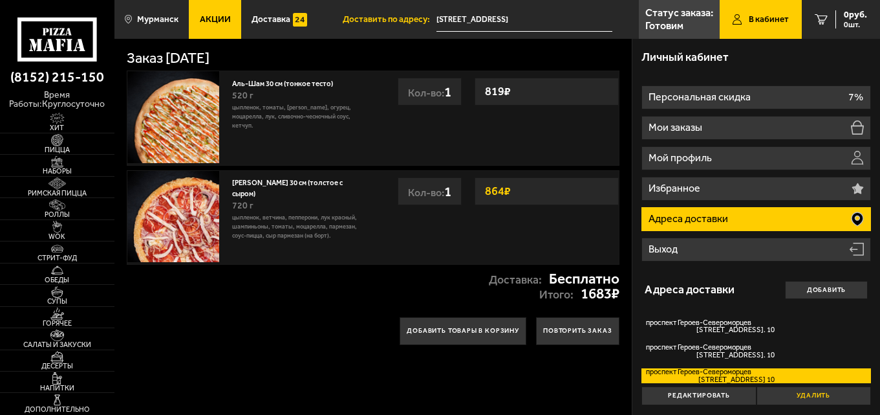
click at [786, 394] on button "Удалить" at bounding box center [814, 395] width 114 height 18
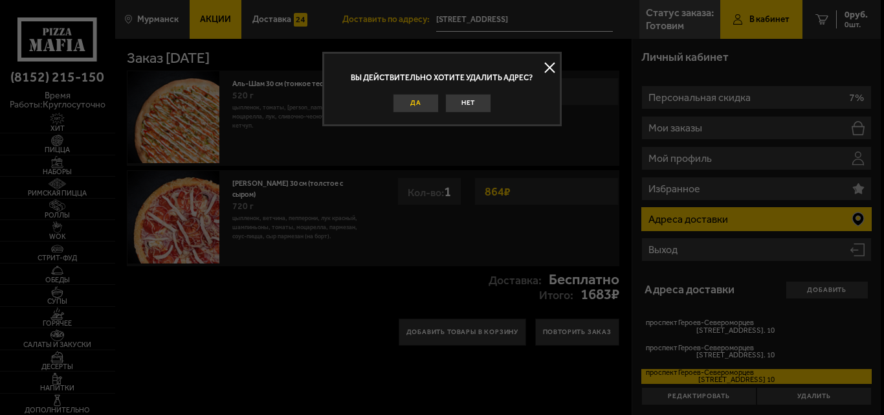
click at [407, 105] on button "Да" at bounding box center [416, 103] width 46 height 18
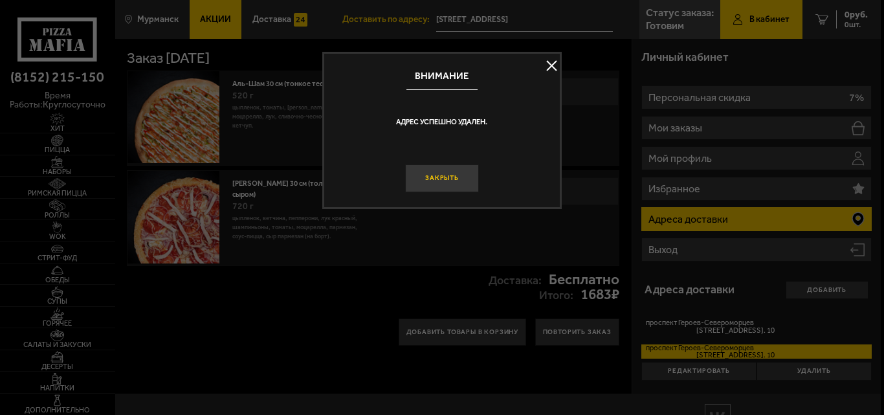
click at [448, 181] on button "Закрыть" at bounding box center [442, 178] width 74 height 28
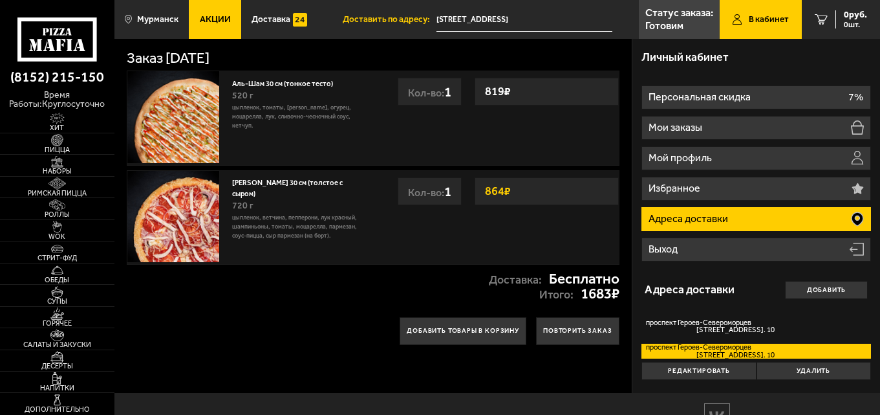
click at [283, 290] on div "Доставка: Бесплатно Итого: 1683 ₽" at bounding box center [372, 286] width 517 height 43
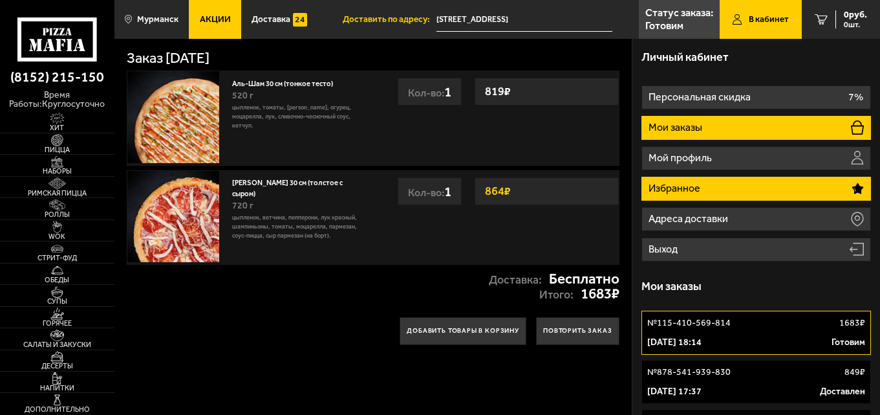
click at [794, 193] on li "Избранное" at bounding box center [756, 189] width 229 height 24
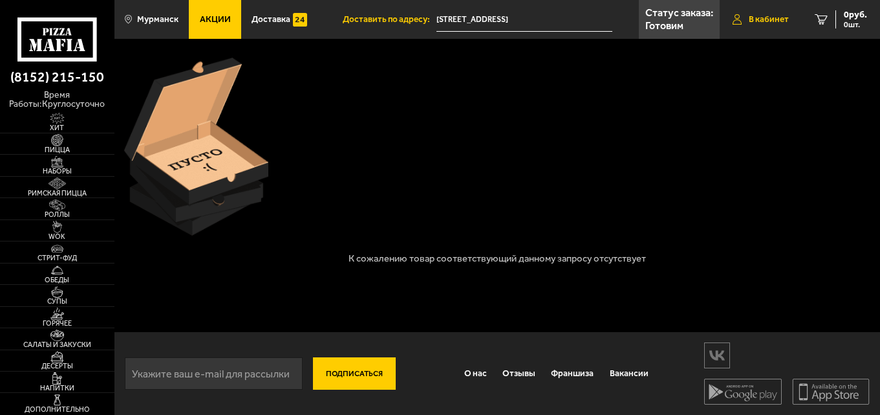
click at [763, 16] on span "В кабинет" at bounding box center [769, 19] width 40 height 9
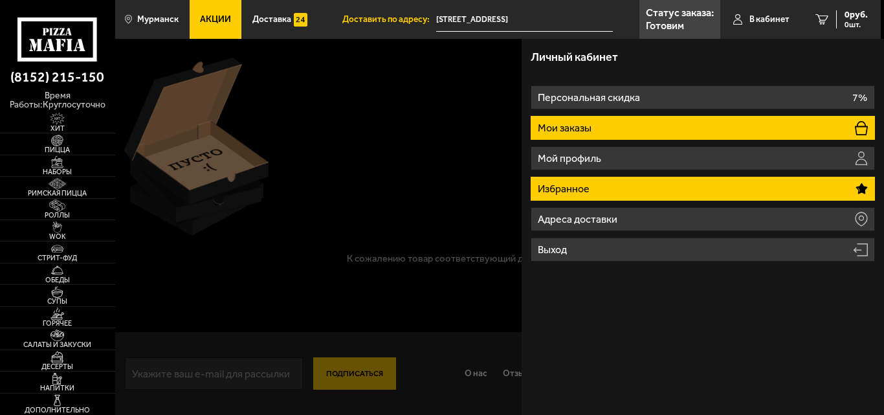
click at [621, 121] on li "Мои заказы" at bounding box center [702, 128] width 344 height 24
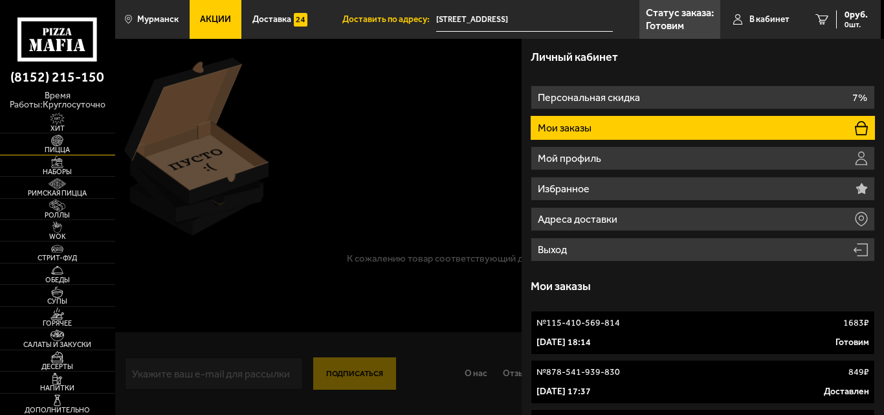
click at [65, 142] on img at bounding box center [57, 141] width 36 height 12
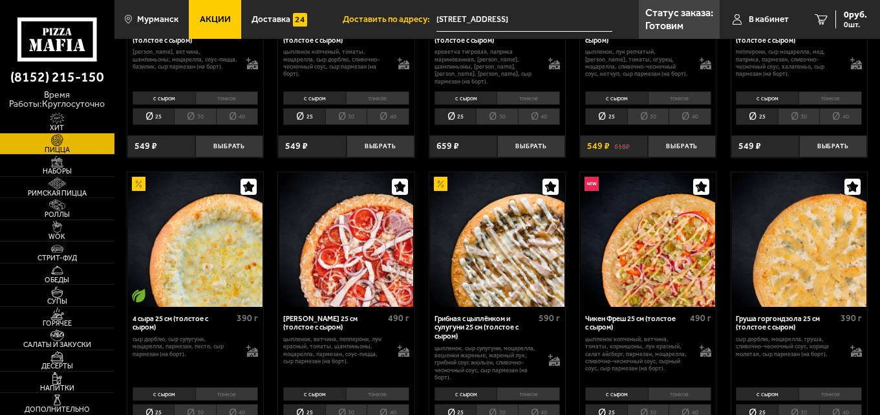
scroll to position [582, 0]
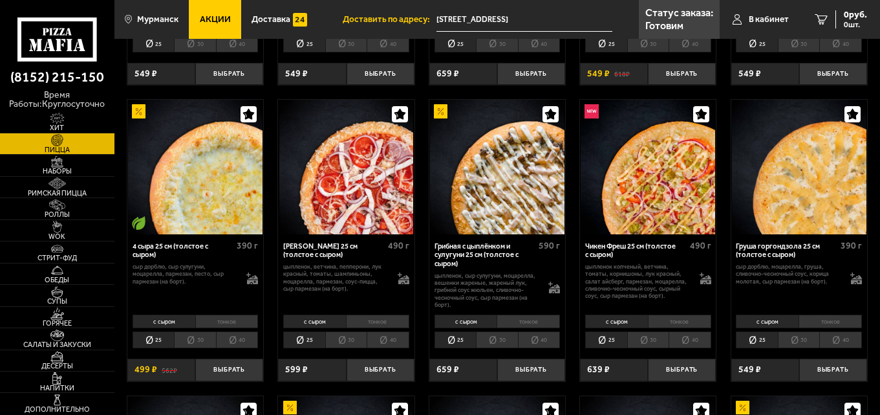
click at [345, 331] on li "30" at bounding box center [346, 339] width 42 height 17
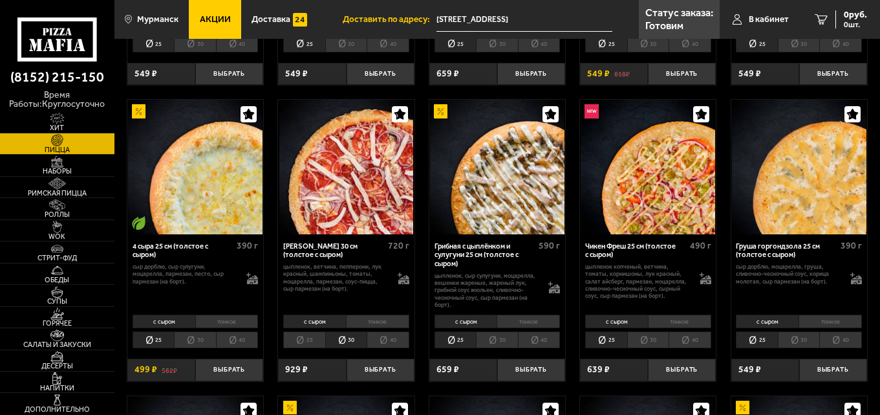
click at [396, 110] on icon "button" at bounding box center [399, 114] width 11 height 11
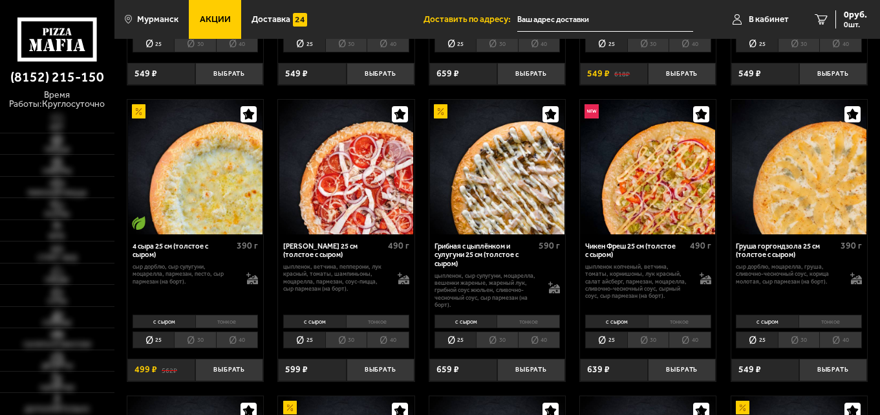
type input "[STREET_ADDRESS]"
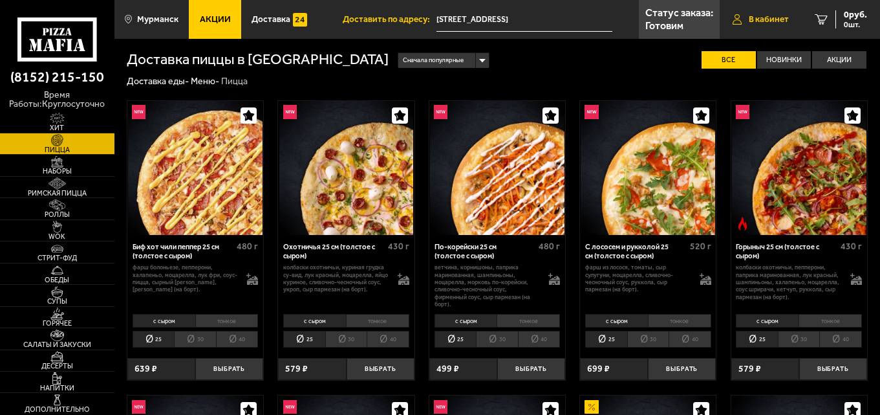
click at [771, 15] on span "В кабинет" at bounding box center [769, 19] width 40 height 9
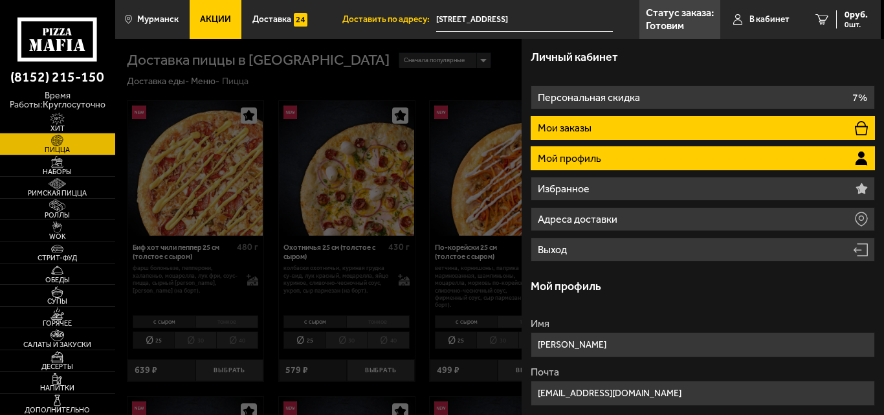
drag, startPoint x: 578, startPoint y: 123, endPoint x: 620, endPoint y: 131, distance: 42.9
click at [580, 124] on p "Мои заказы" at bounding box center [565, 128] width 56 height 10
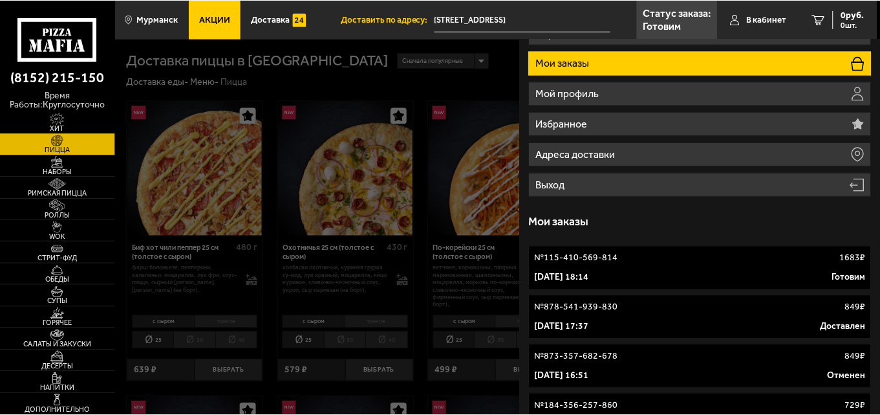
scroll to position [129, 0]
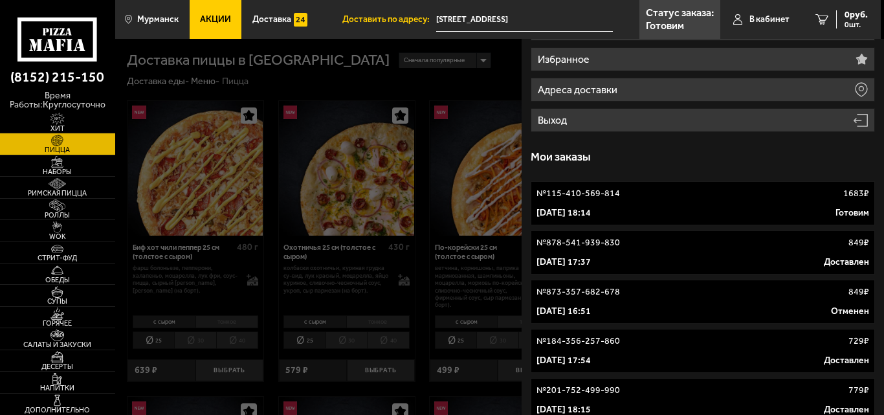
click at [223, 21] on span "Акции" at bounding box center [215, 19] width 31 height 9
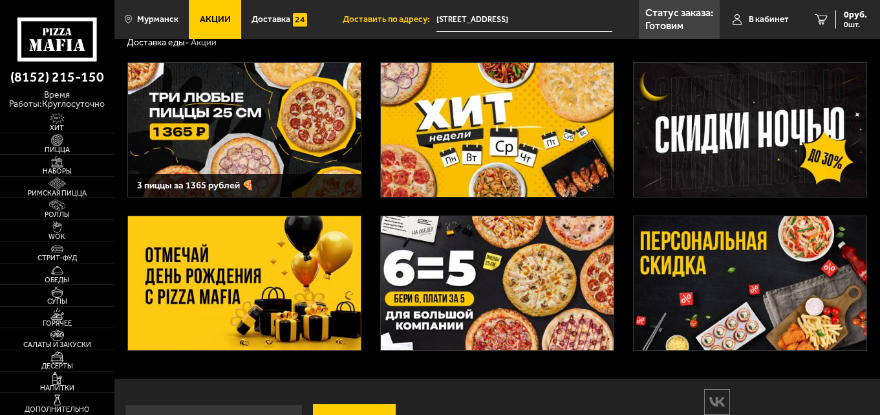
scroll to position [65, 0]
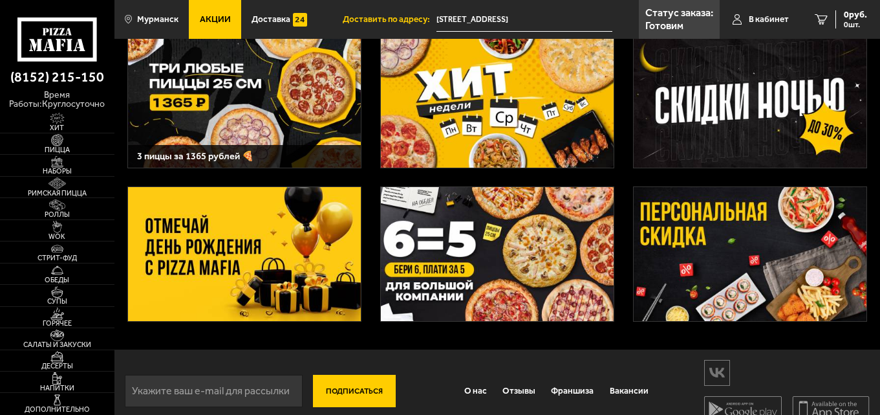
click at [794, 269] on img at bounding box center [750, 254] width 233 height 134
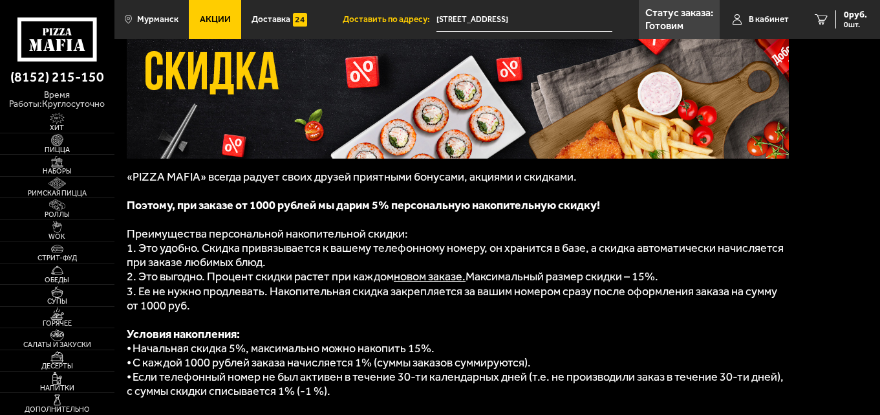
scroll to position [194, 0]
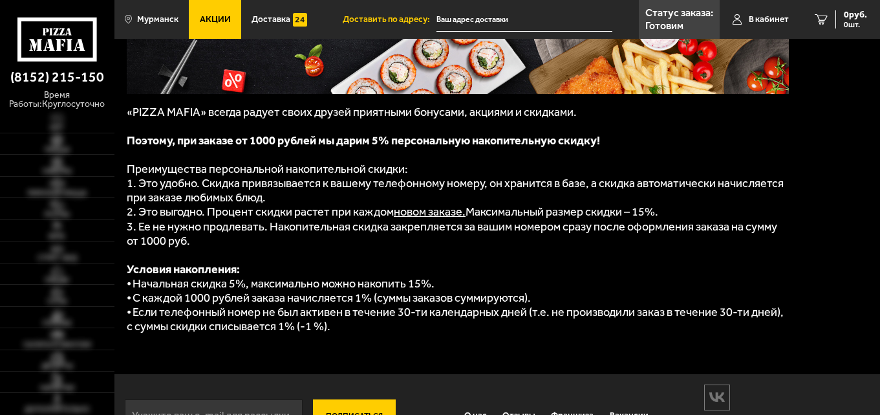
type input "[STREET_ADDRESS]"
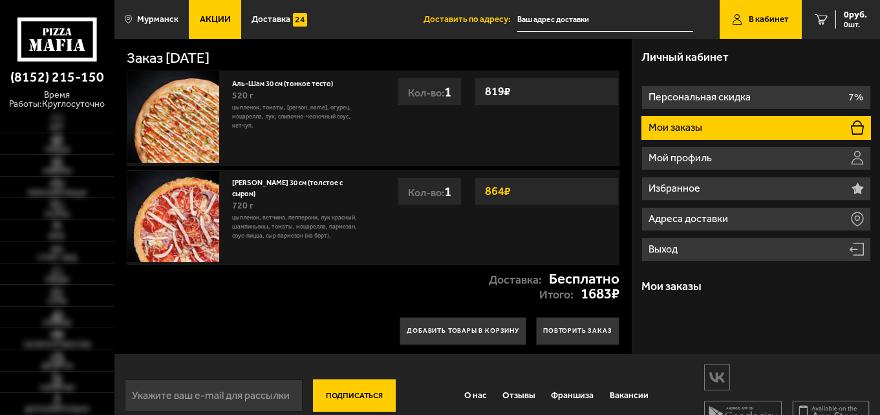
type input "[STREET_ADDRESS]"
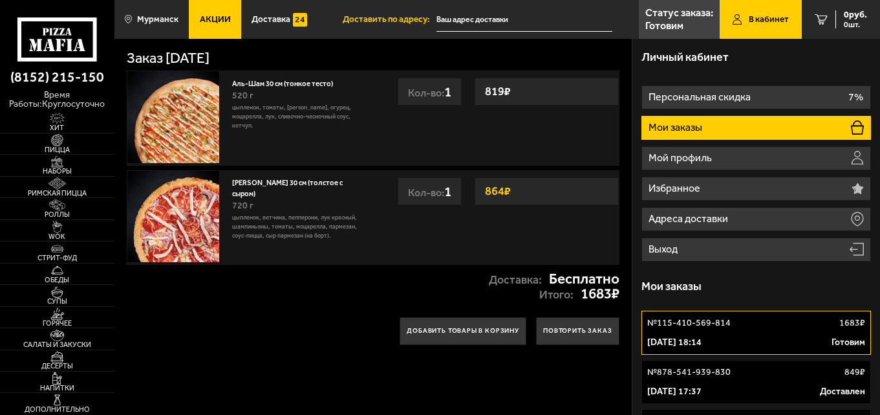
type input "[STREET_ADDRESS]"
